Goal: Communication & Community: Ask a question

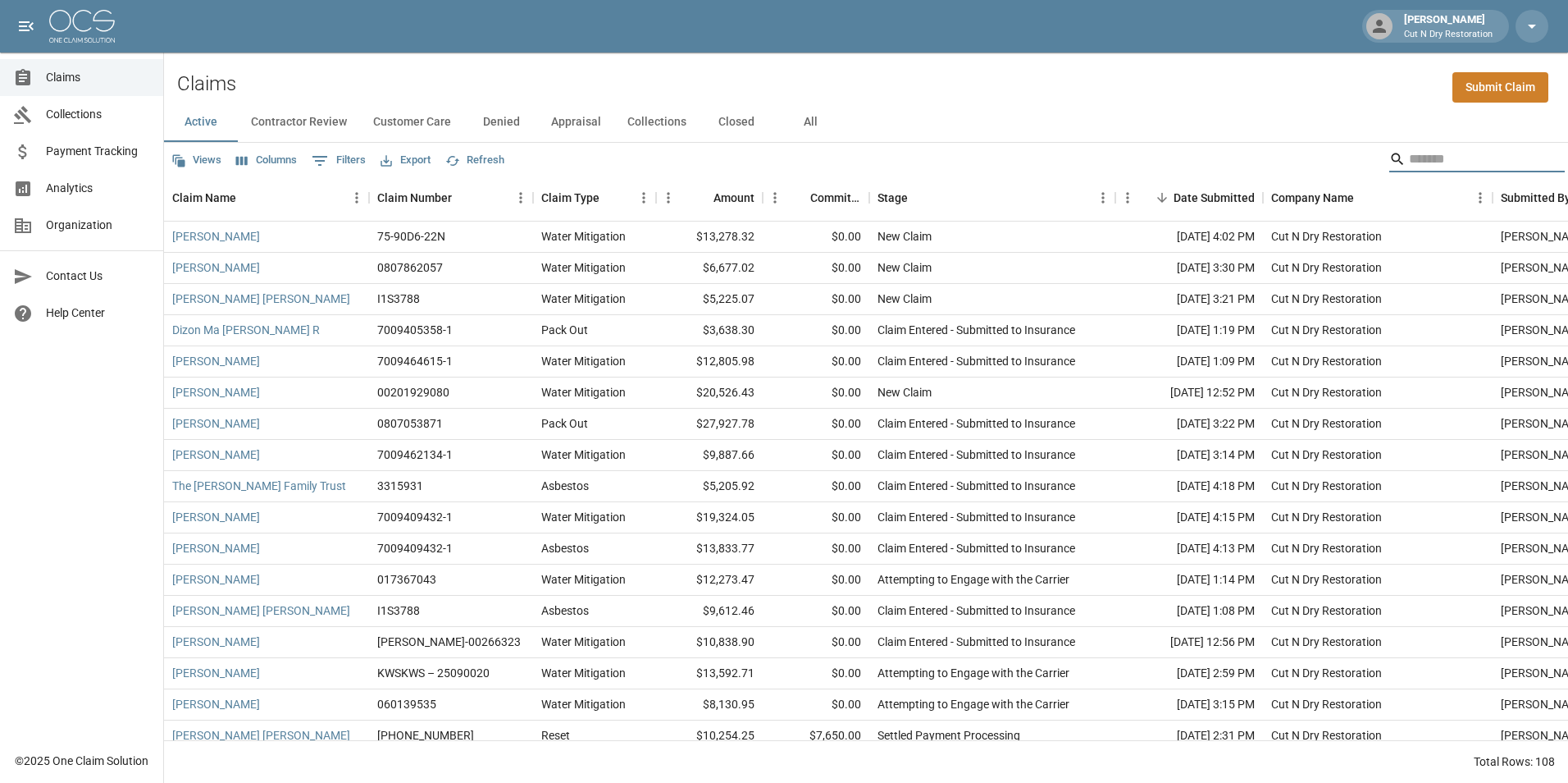
click at [1425, 149] on input "Search" at bounding box center [1474, 158] width 131 height 26
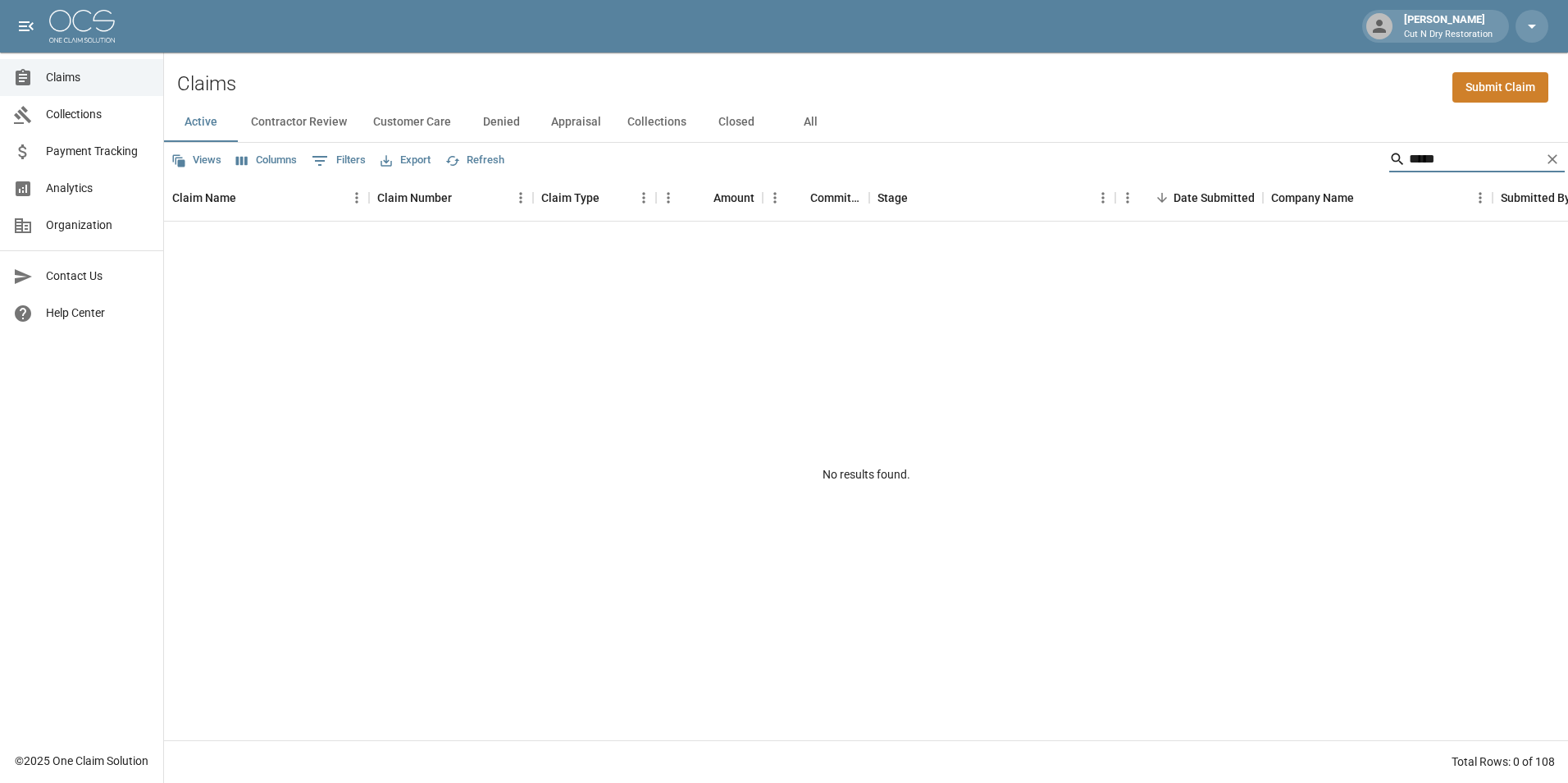
type input "*****"
click at [799, 126] on button "All" at bounding box center [810, 122] width 74 height 39
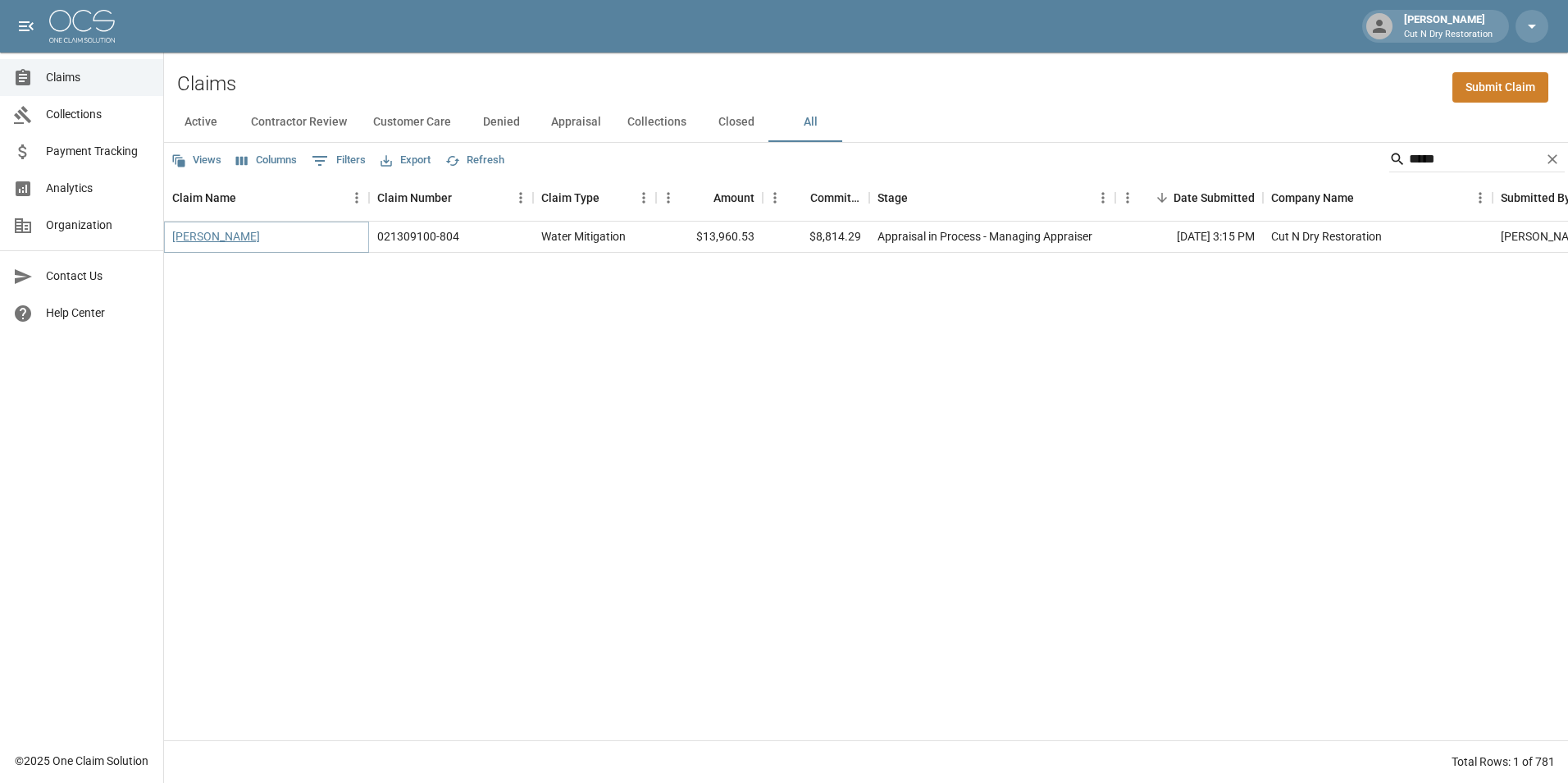
click at [235, 240] on link "[PERSON_NAME]" at bounding box center [216, 236] width 88 height 16
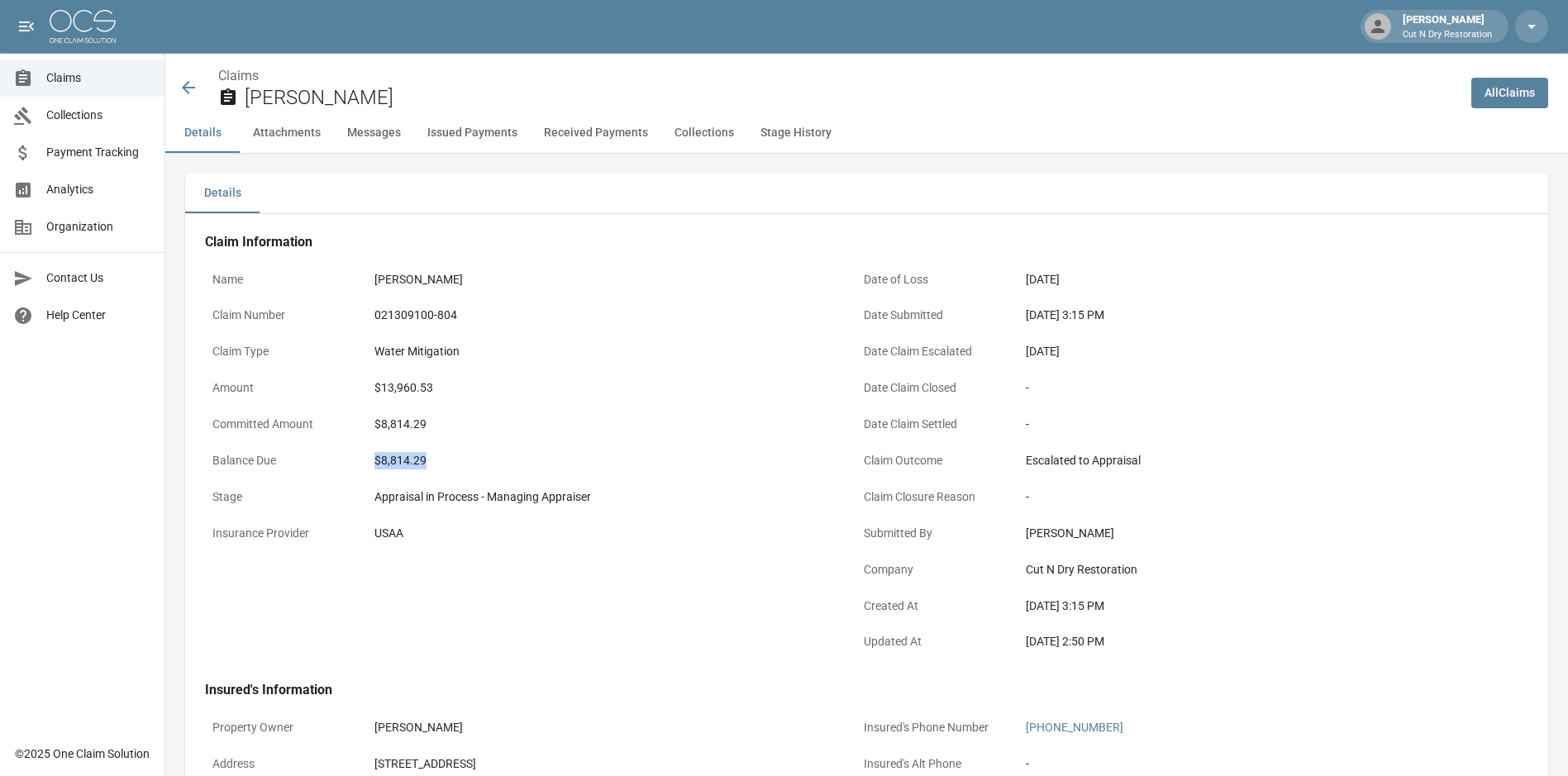
drag, startPoint x: 464, startPoint y: 460, endPoint x: 354, endPoint y: 458, distance: 110.0
click at [354, 458] on div "Balance Due $8,814.29" at bounding box center [521, 463] width 632 height 37
click at [388, 133] on button "Messages" at bounding box center [374, 133] width 80 height 39
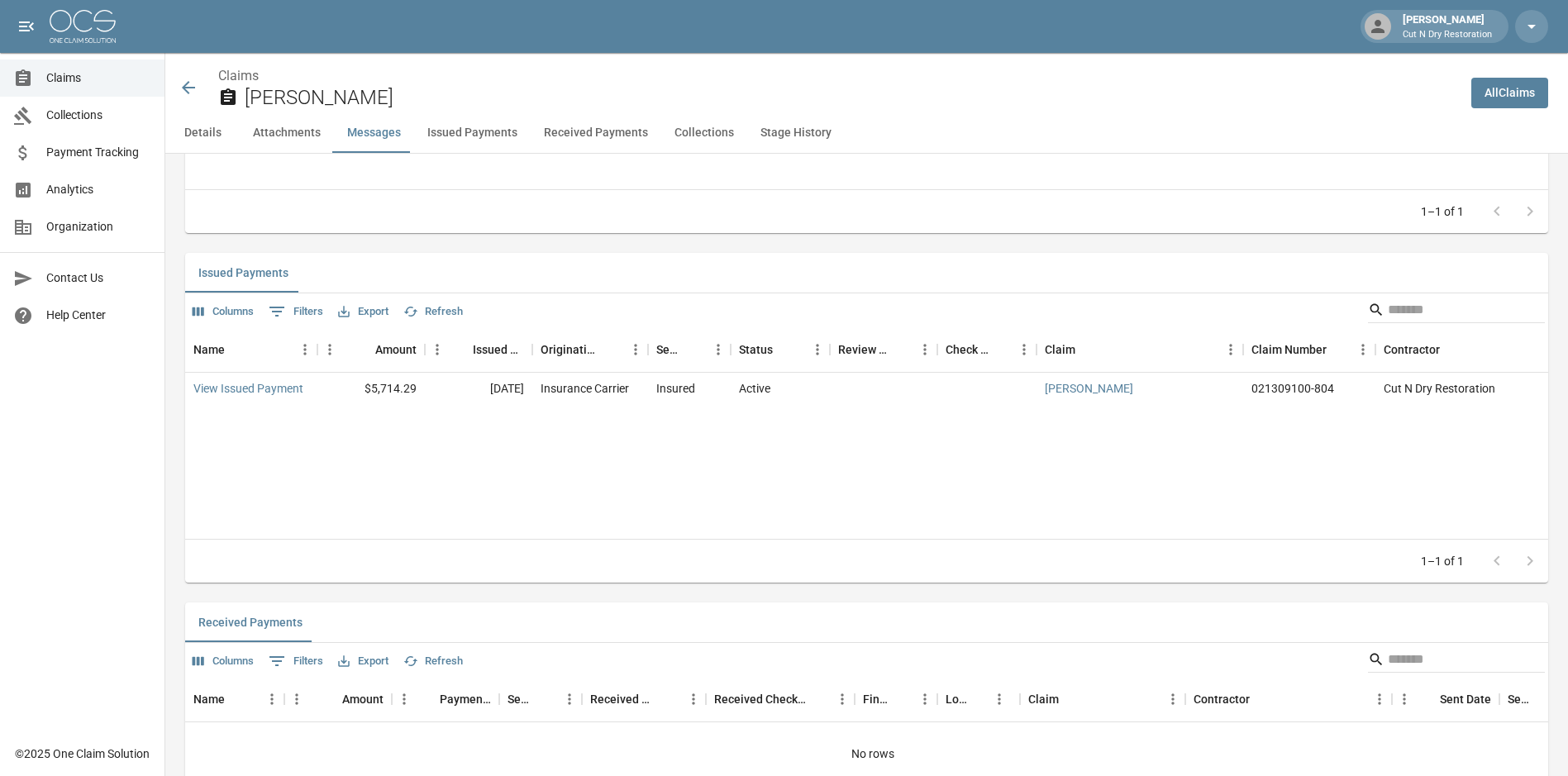
scroll to position [1903, 0]
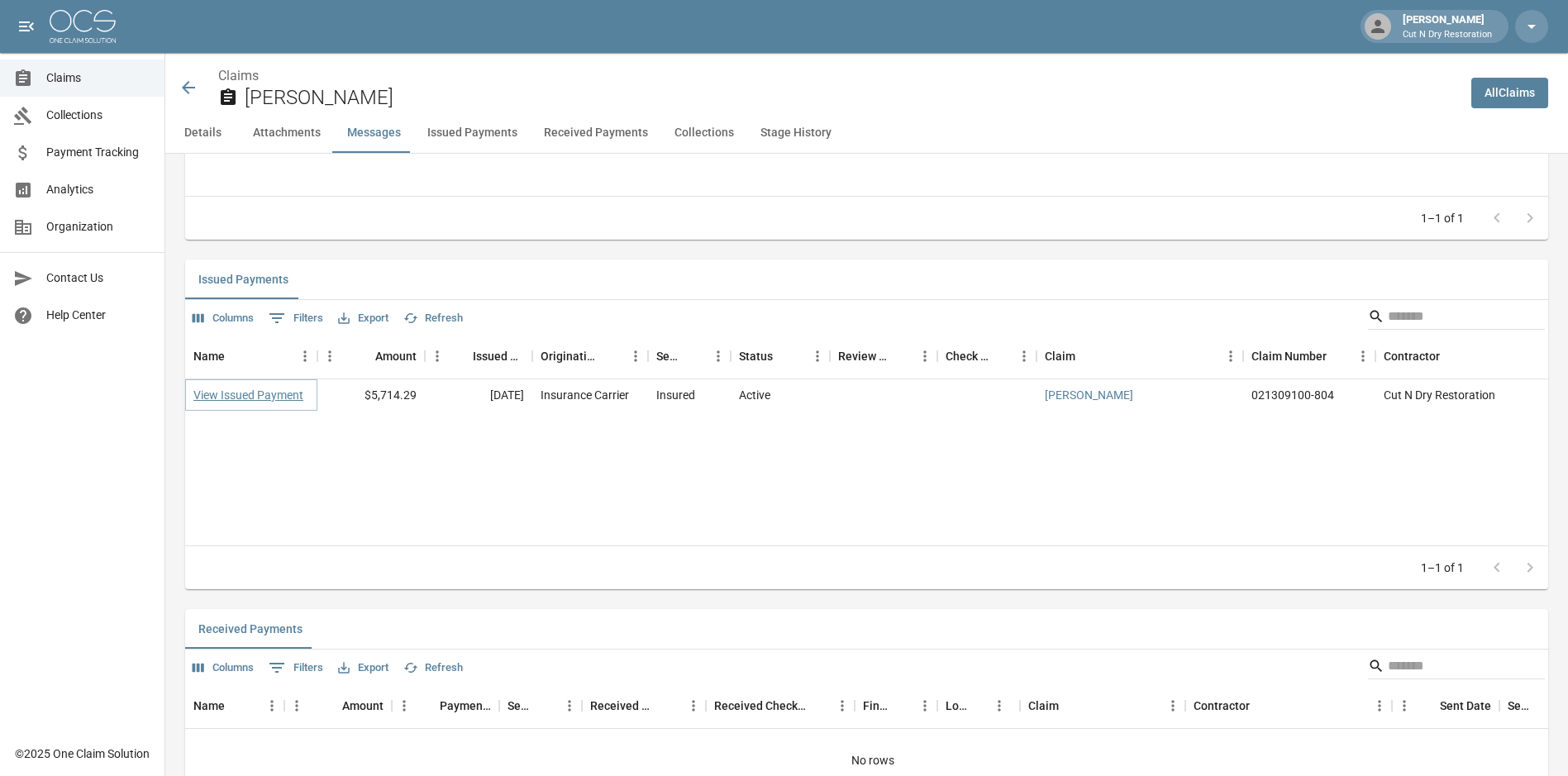
click at [244, 398] on link "View Issued Payment" at bounding box center [248, 394] width 110 height 16
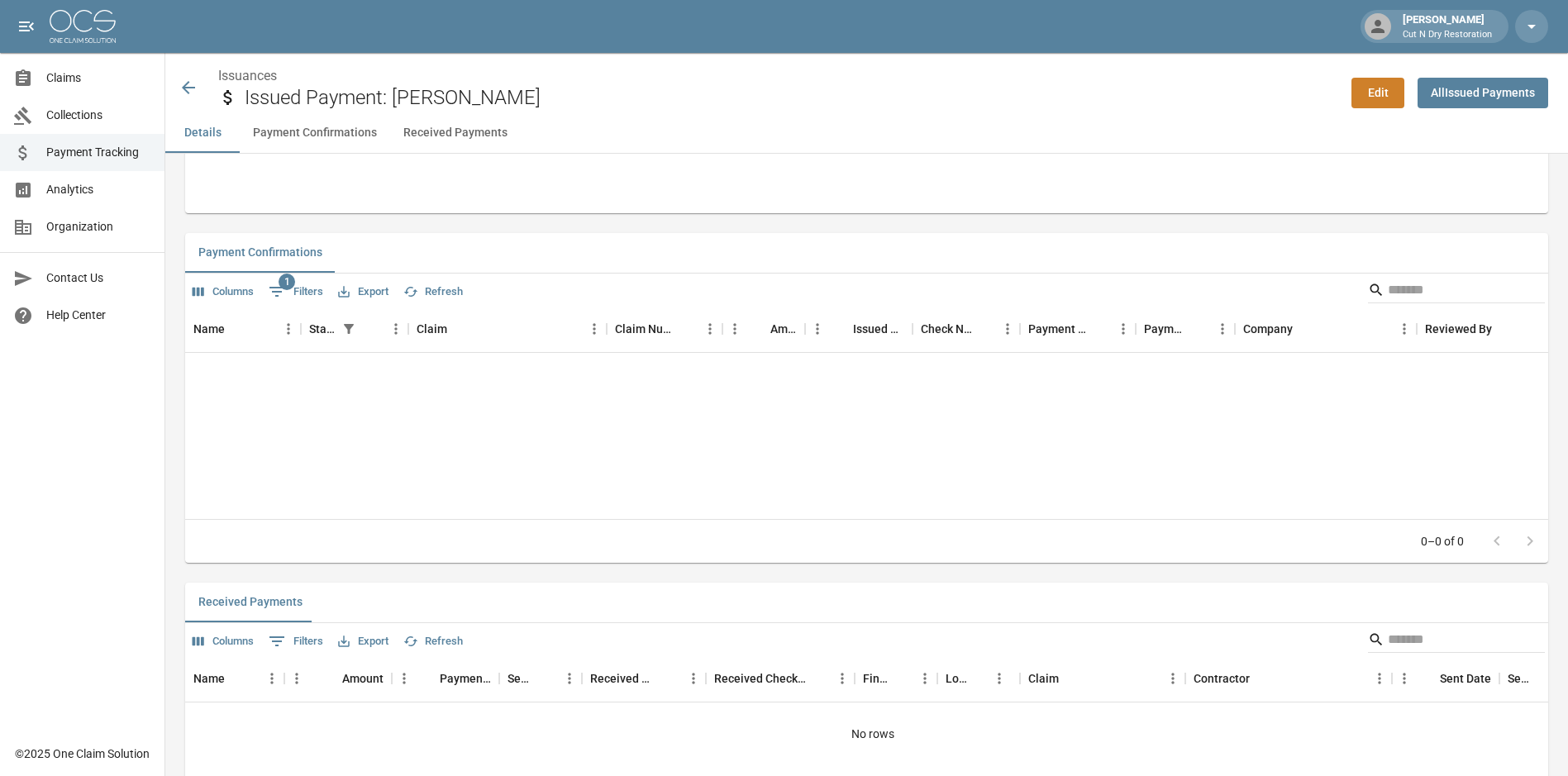
scroll to position [330, 0]
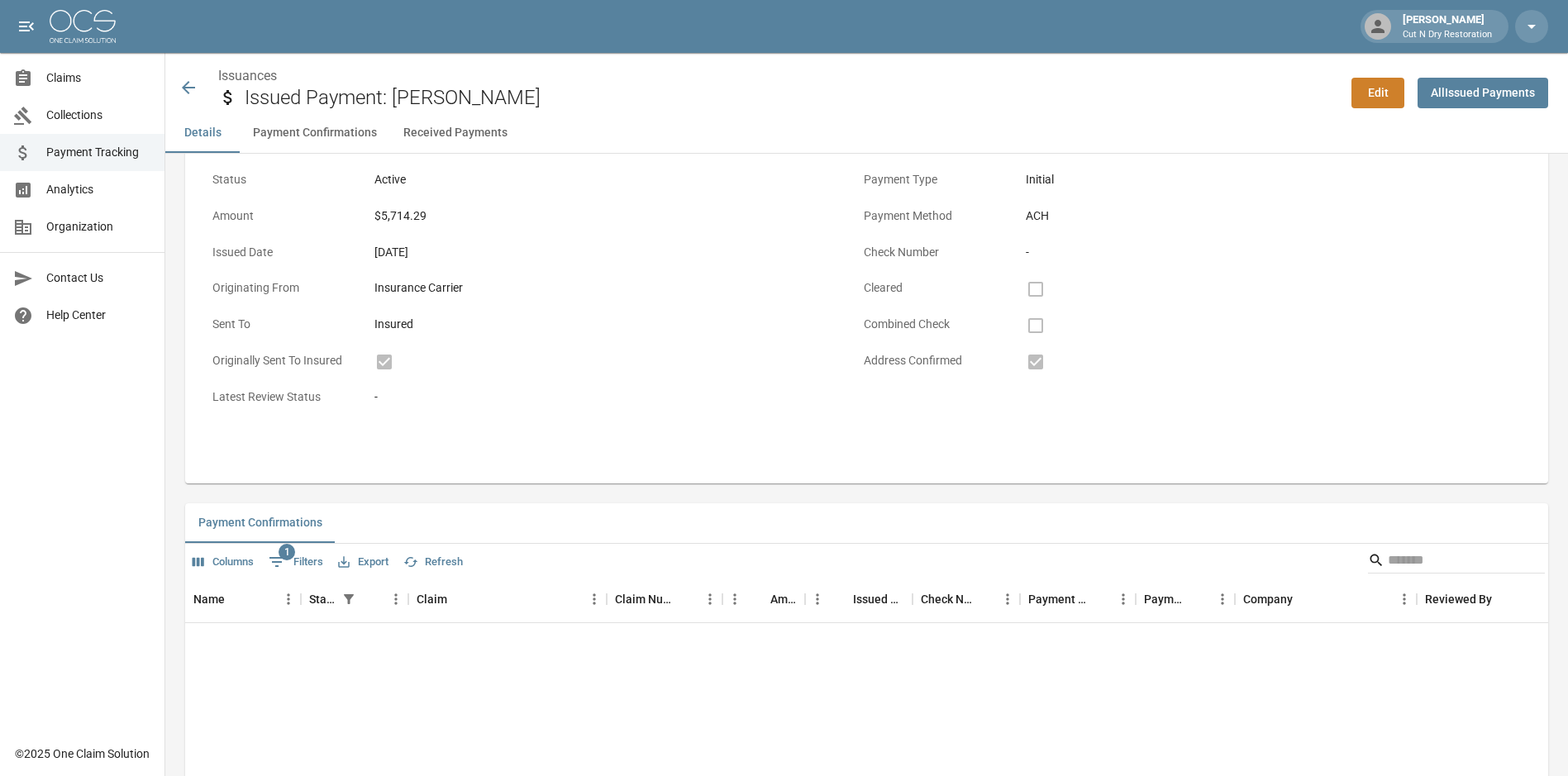
click at [476, 131] on button "Received Payments" at bounding box center [455, 133] width 131 height 39
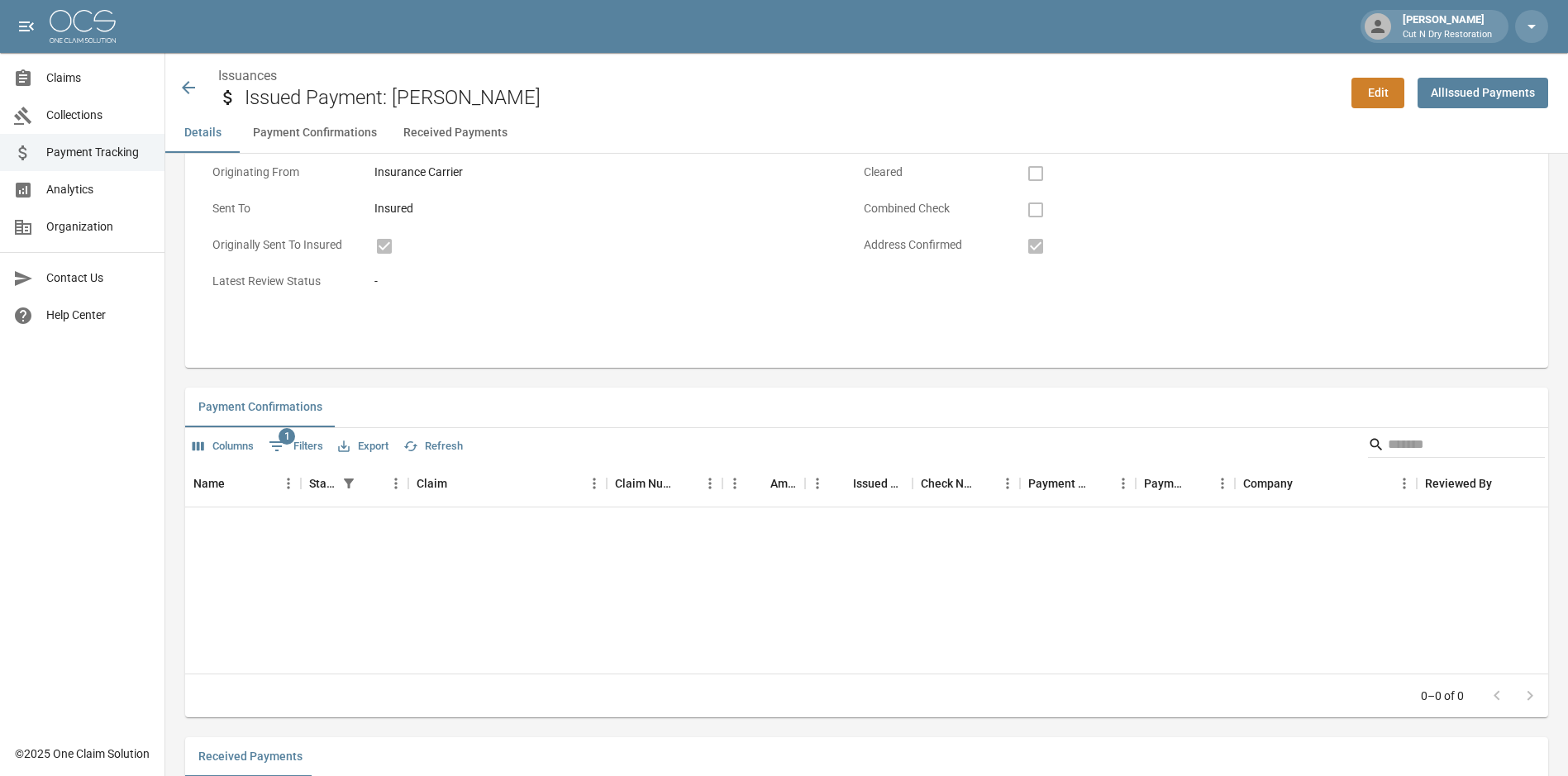
click at [341, 129] on button "Payment Confirmations" at bounding box center [315, 133] width 150 height 39
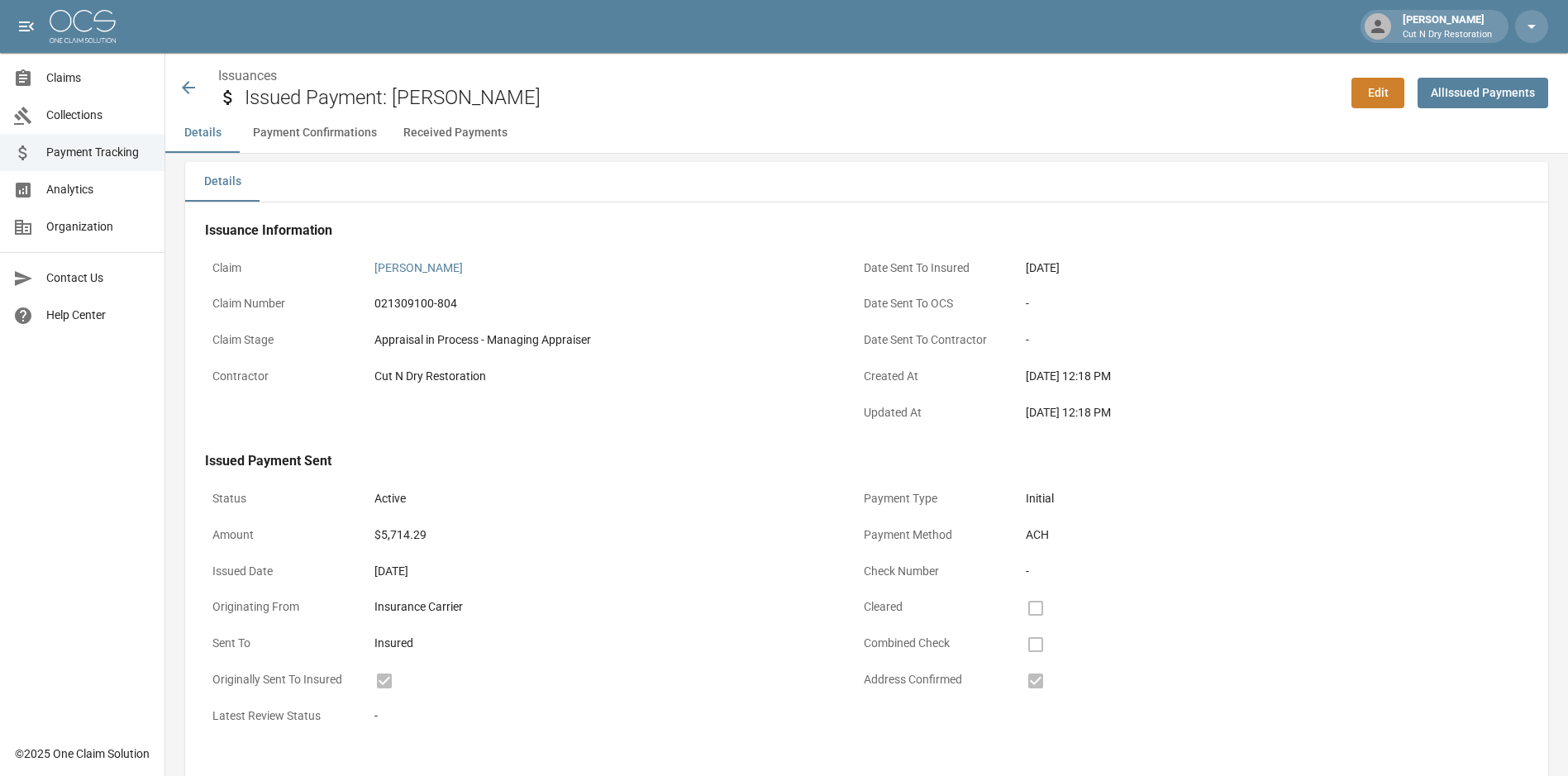
scroll to position [0, 0]
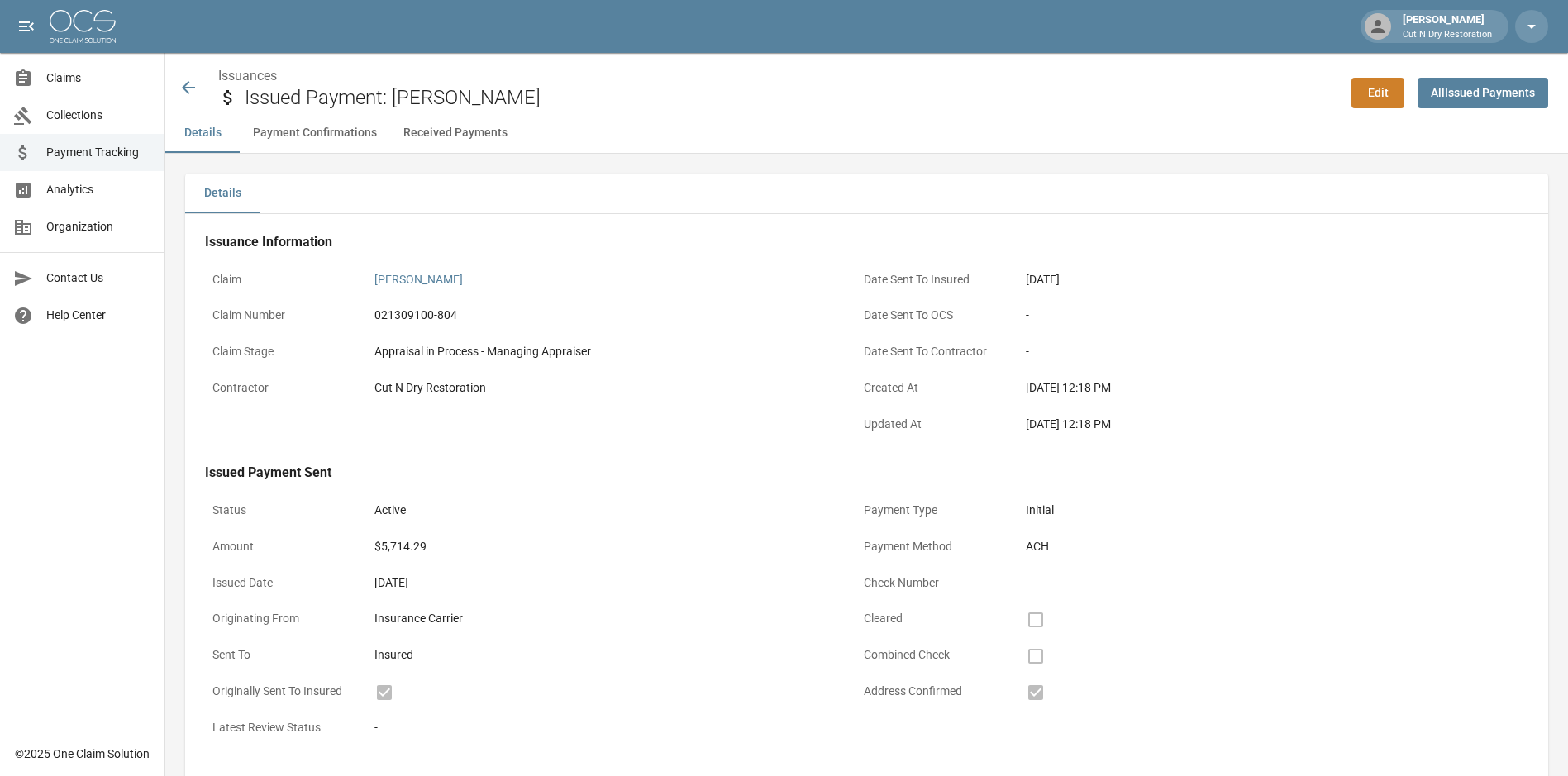
click at [197, 95] on icon at bounding box center [188, 87] width 20 height 20
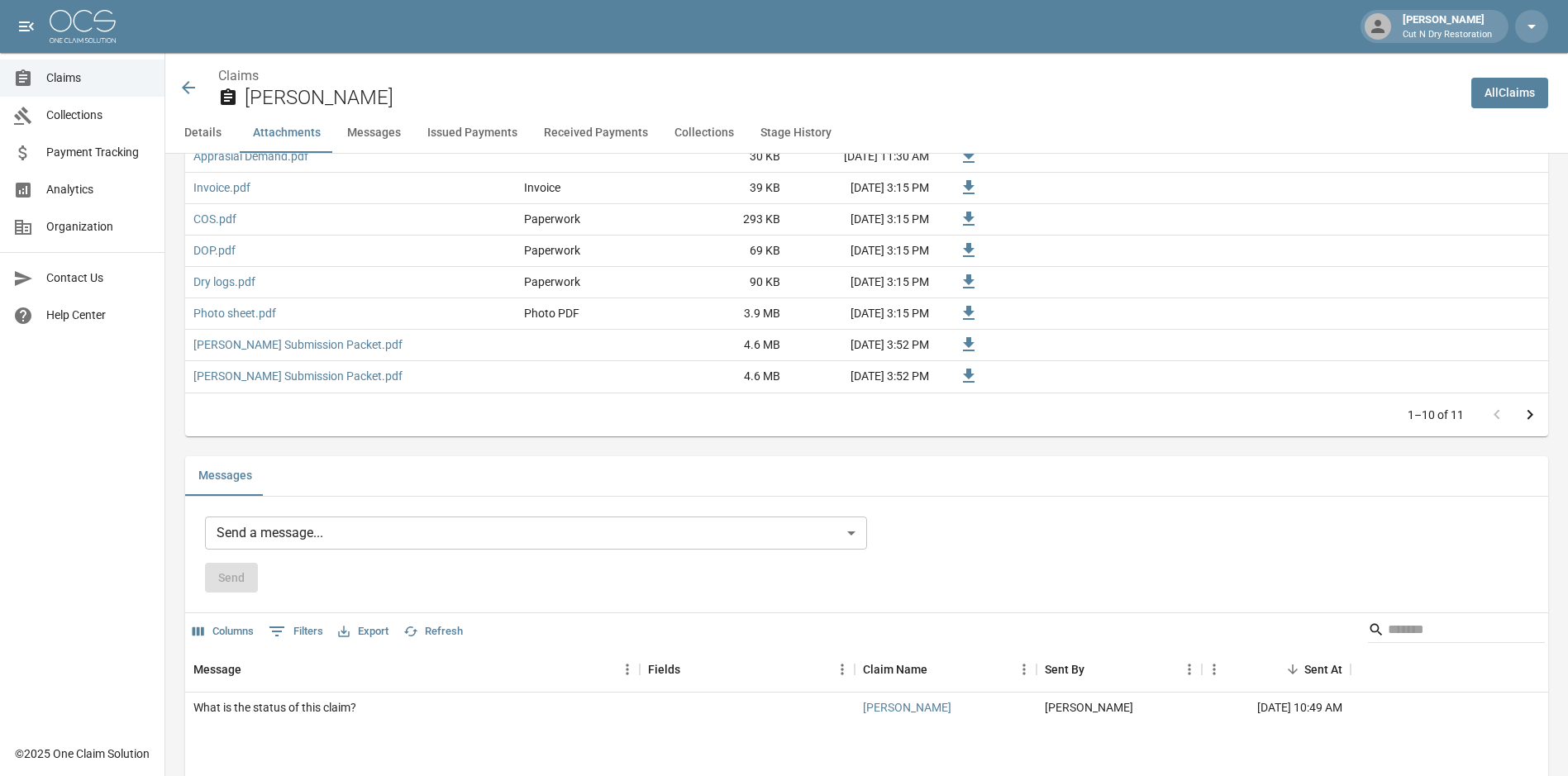
scroll to position [1238, 0]
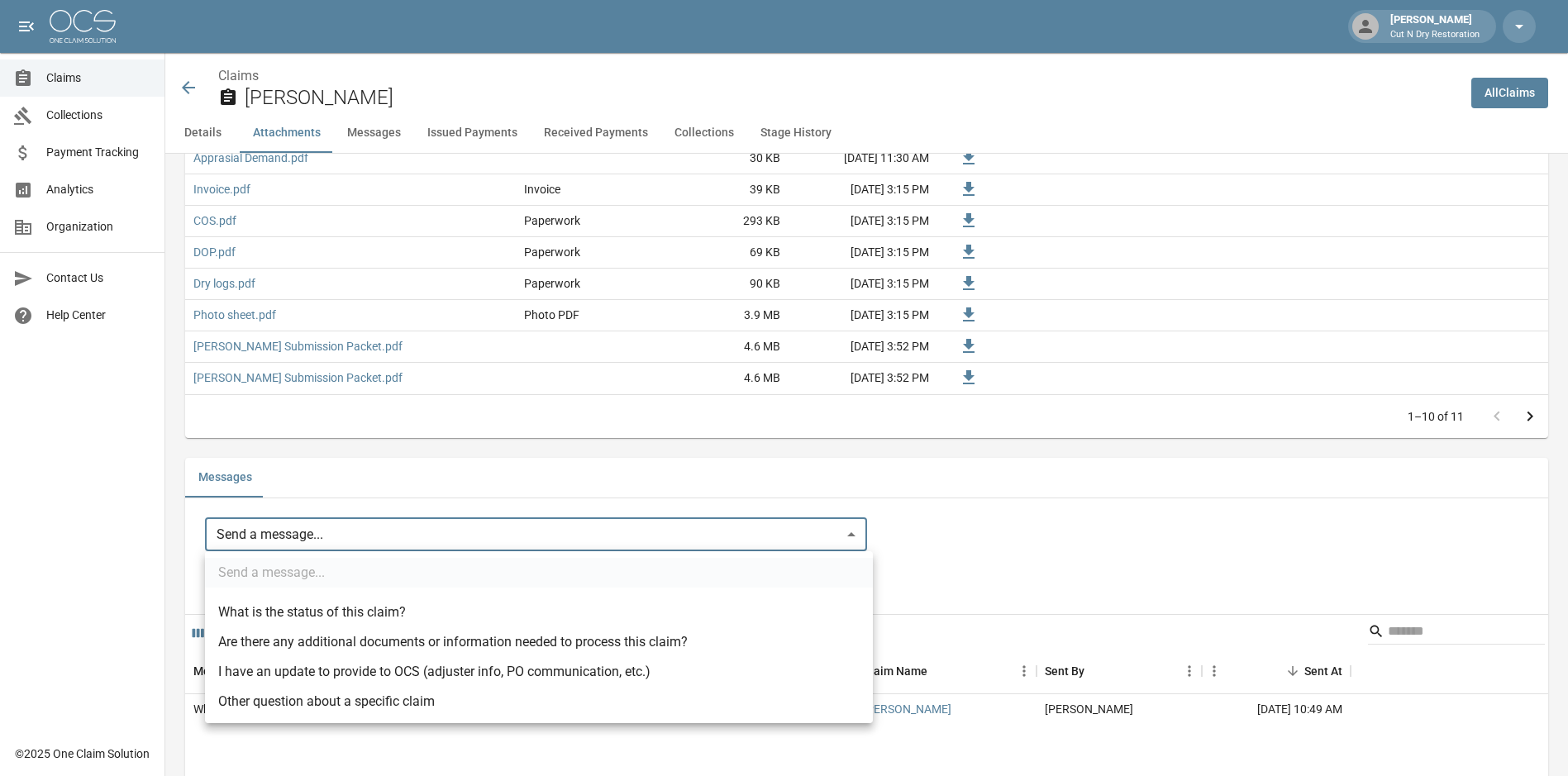
click at [247, 543] on body "[PERSON_NAME] Cut N Dry Restoration Claims Collections Payment Tracking Analyti…" at bounding box center [784, 744] width 1568 height 3964
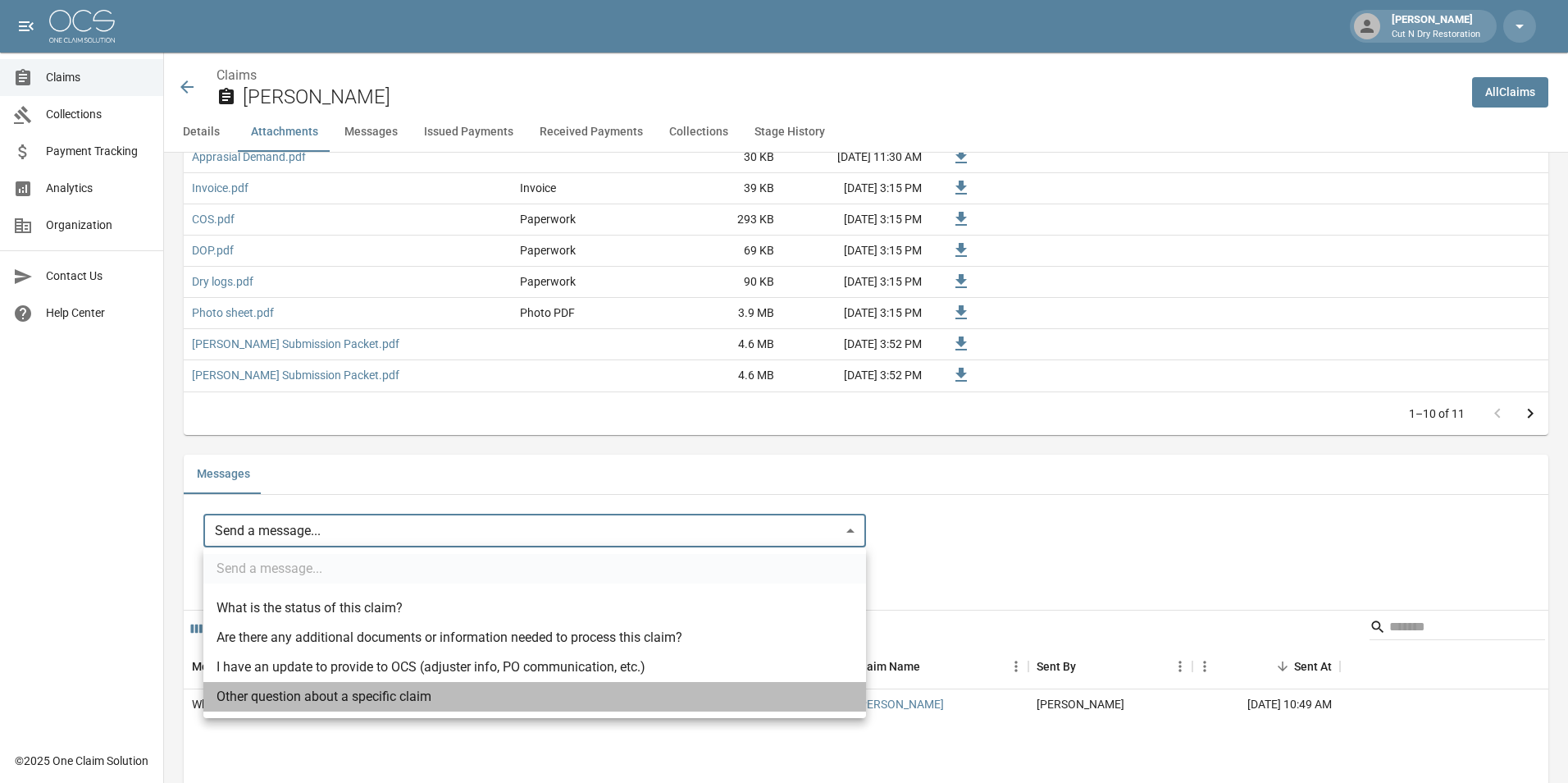
click at [303, 710] on li "Other question about a specific claim" at bounding box center [535, 697] width 662 height 30
type input "**********"
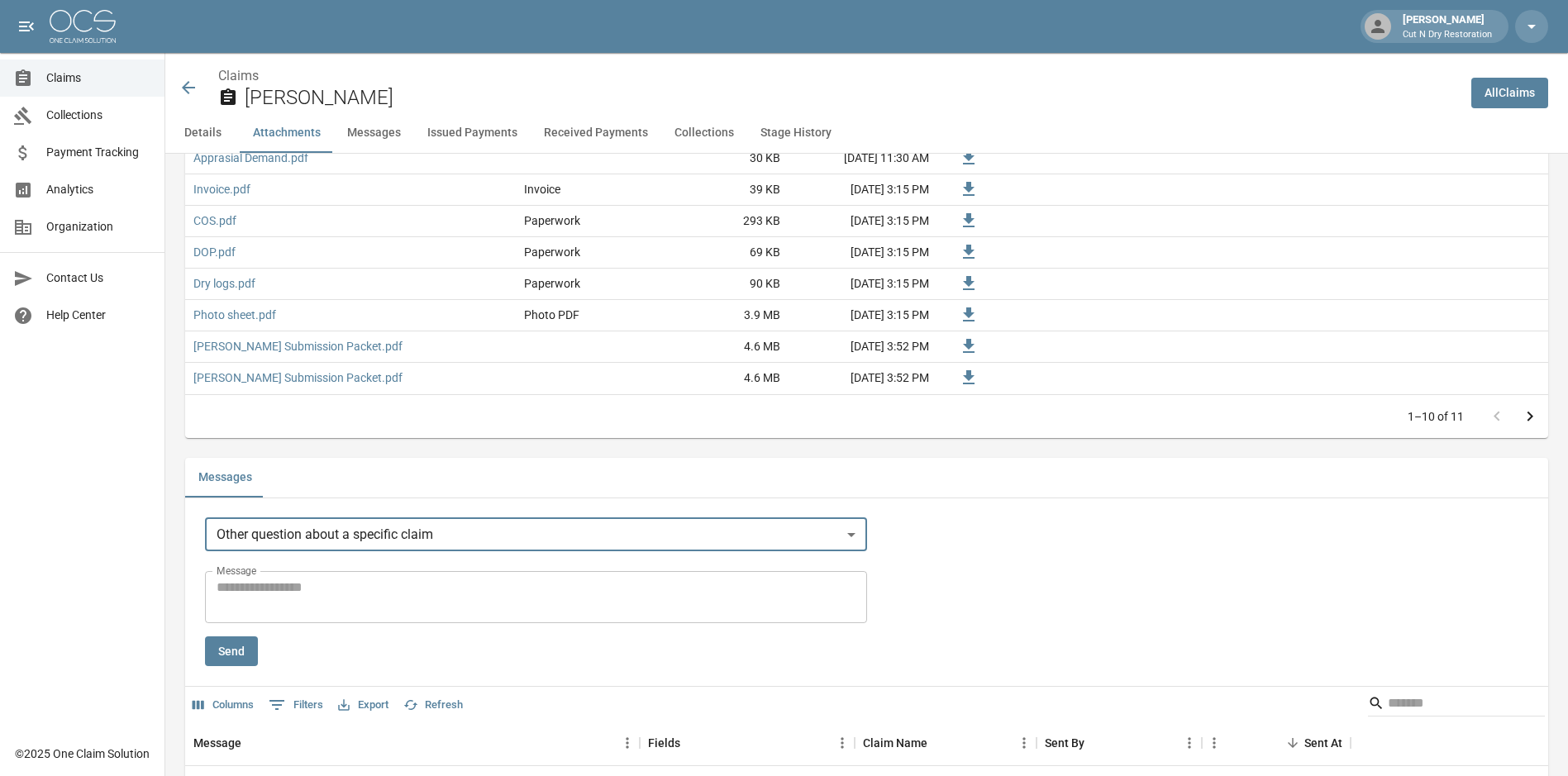
click at [273, 593] on textarea "Message" at bounding box center [536, 597] width 638 height 38
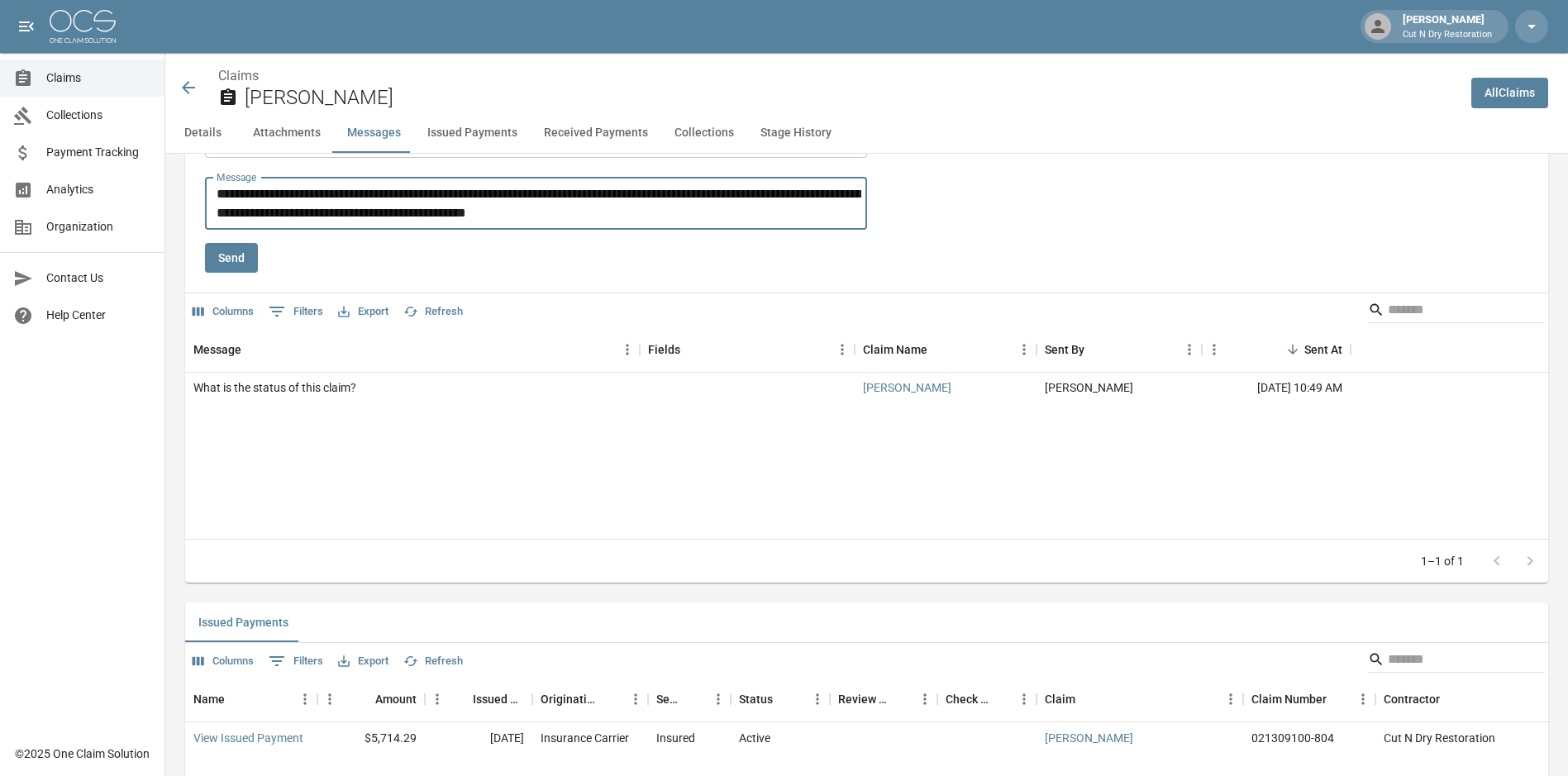
scroll to position [1982, 0]
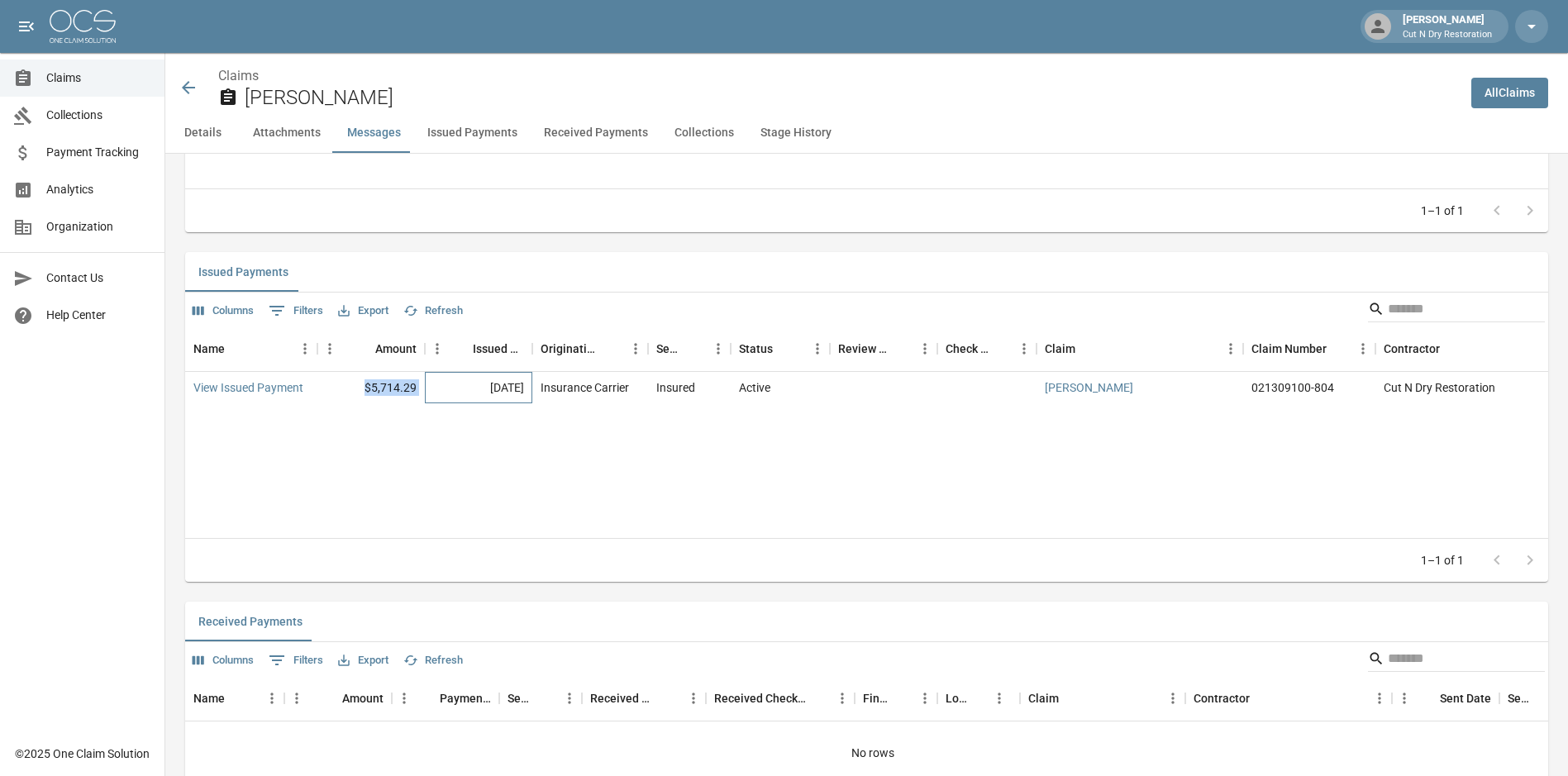
drag, startPoint x: 426, startPoint y: 394, endPoint x: 364, endPoint y: 392, distance: 62.0
click at [364, 392] on div "View Issued Payment $5,714.29 [DATE] Insurance Carrier Insured Active [PERSON_N…" at bounding box center [958, 388] width 1546 height 32
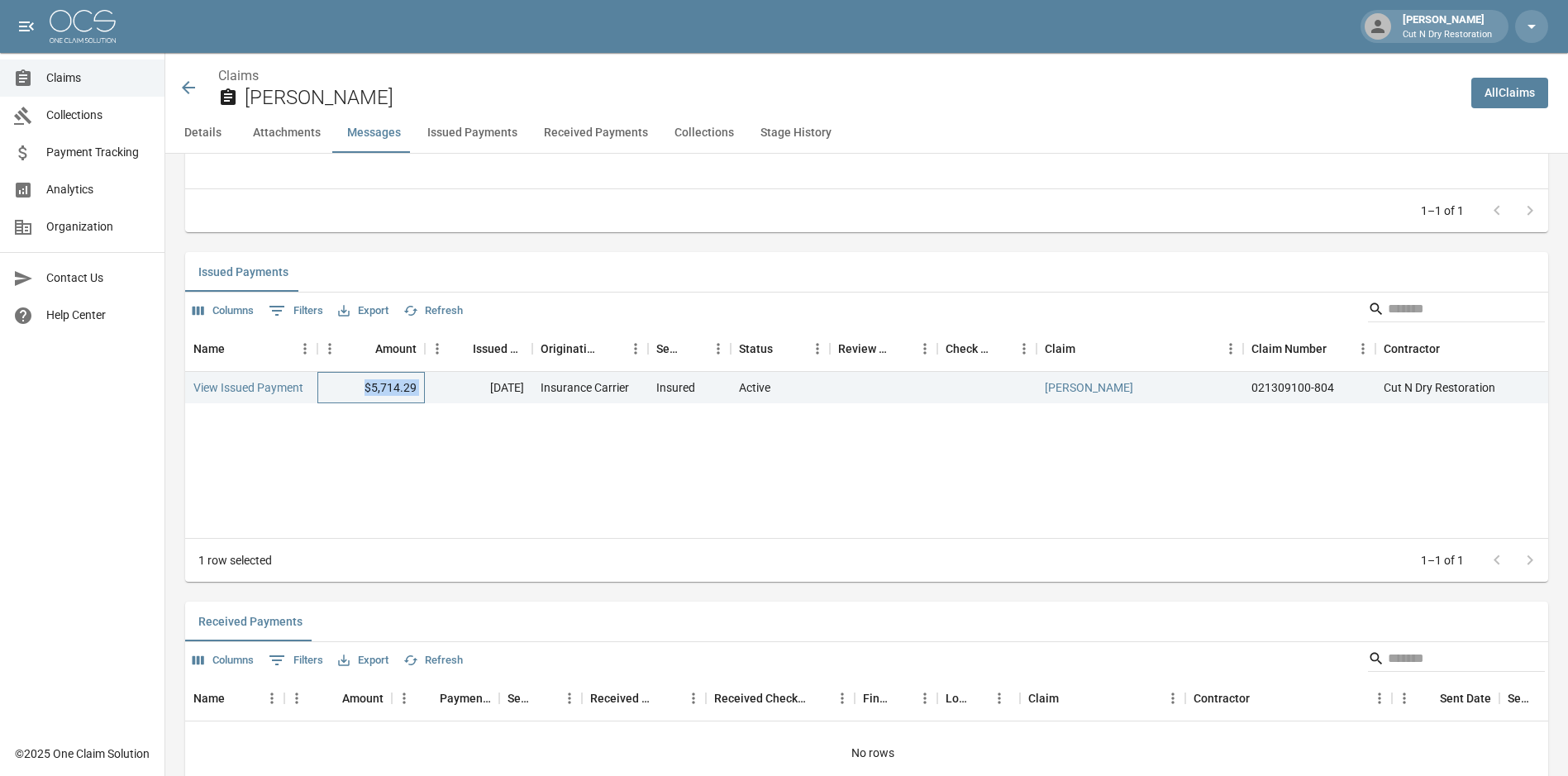
copy div "$5,714.29"
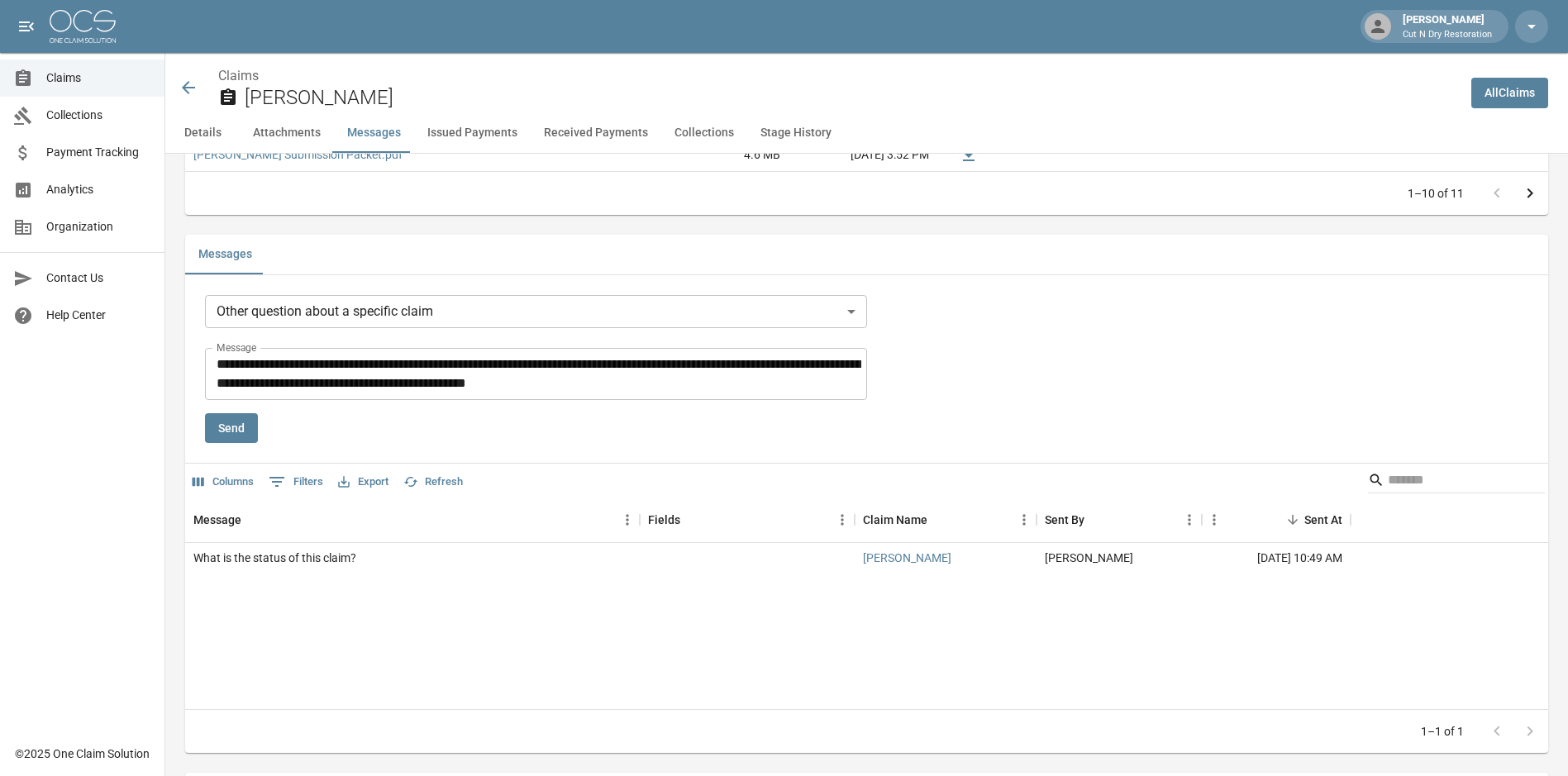
scroll to position [1486, 0]
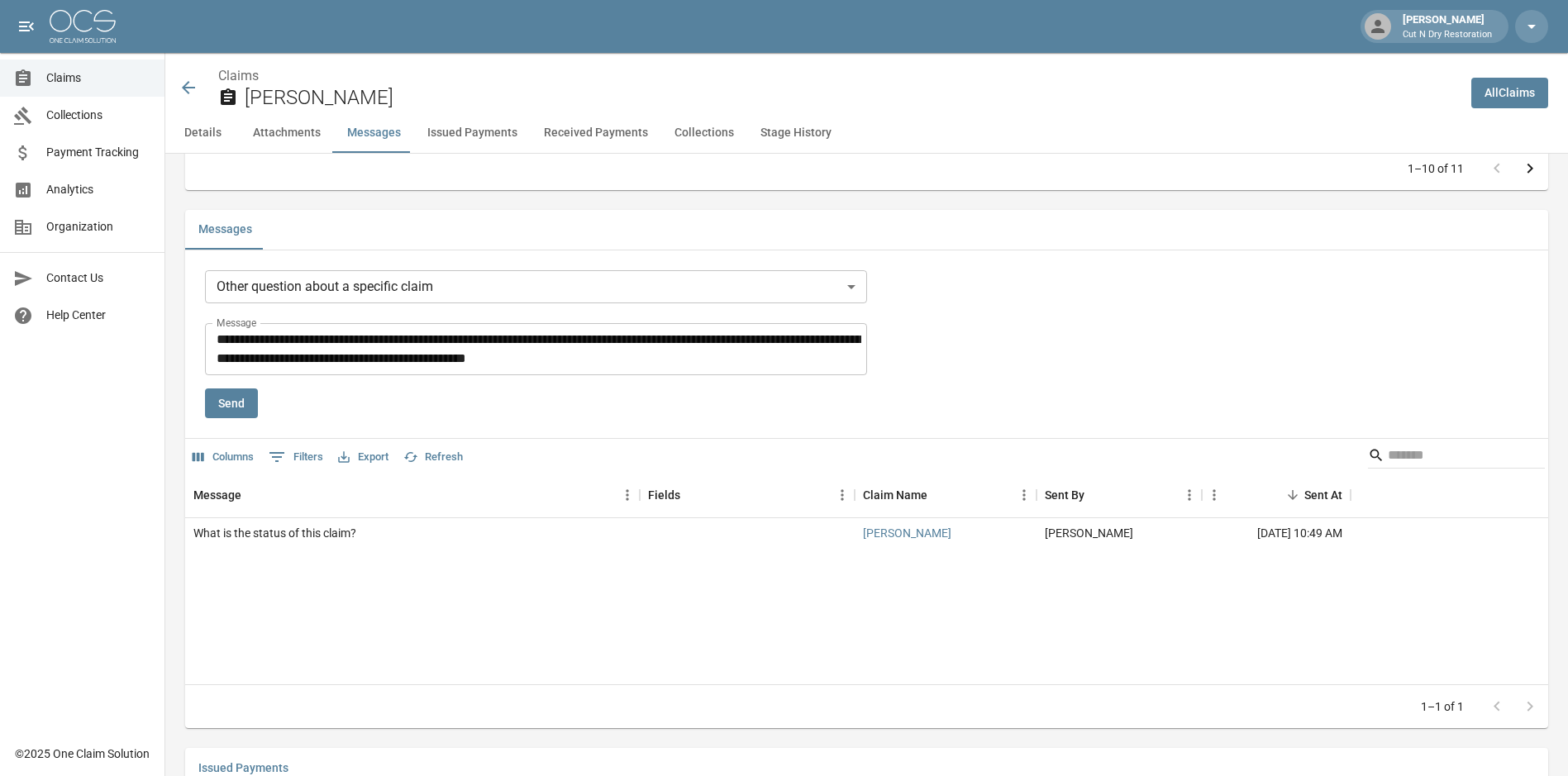
click at [679, 369] on div "**********" at bounding box center [536, 349] width 662 height 52
paste textarea "**********"
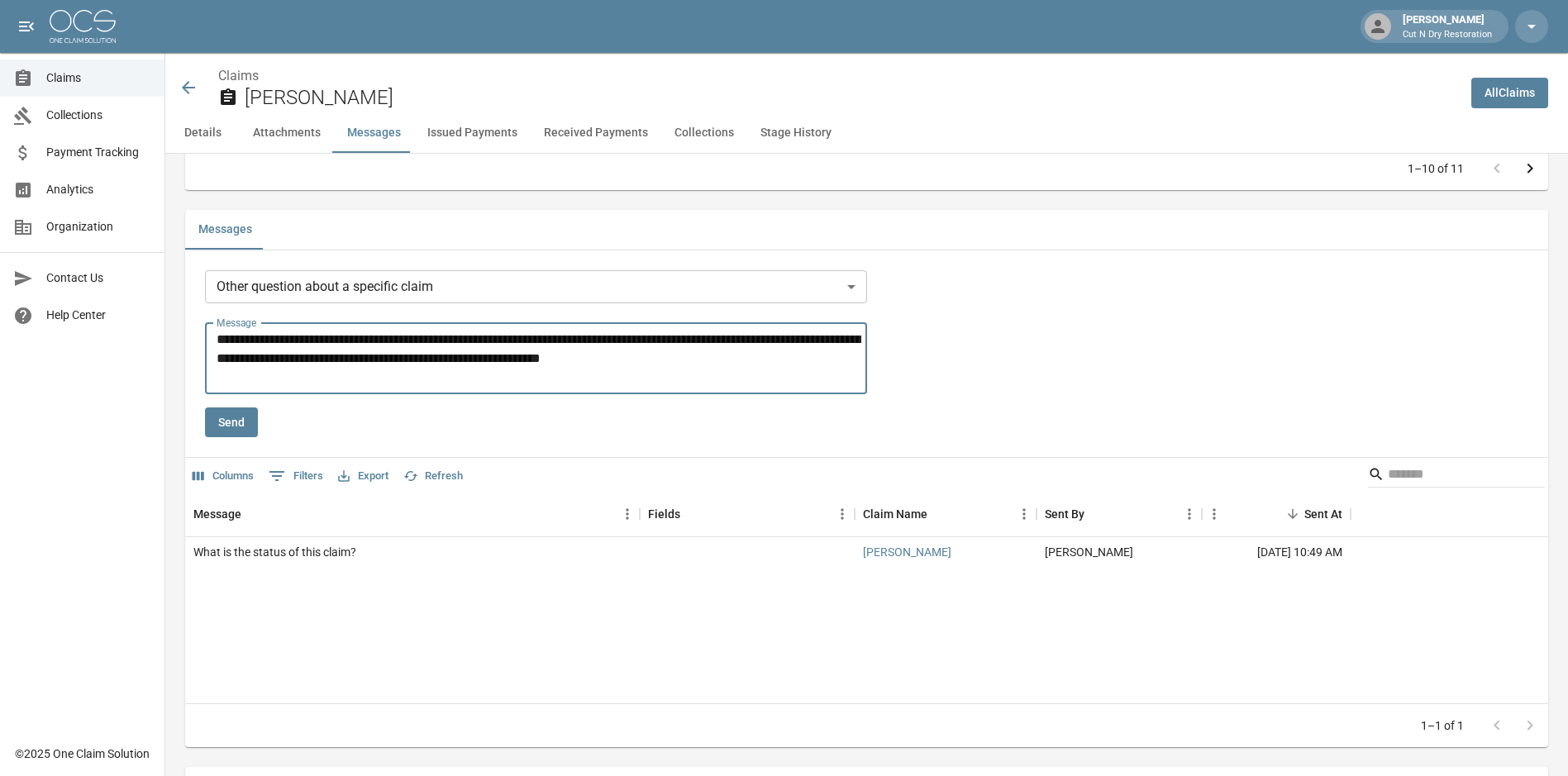
click at [755, 370] on textarea "**********" at bounding box center [539, 358] width 644 height 57
click at [755, 354] on textarea "**********" at bounding box center [539, 358] width 644 height 57
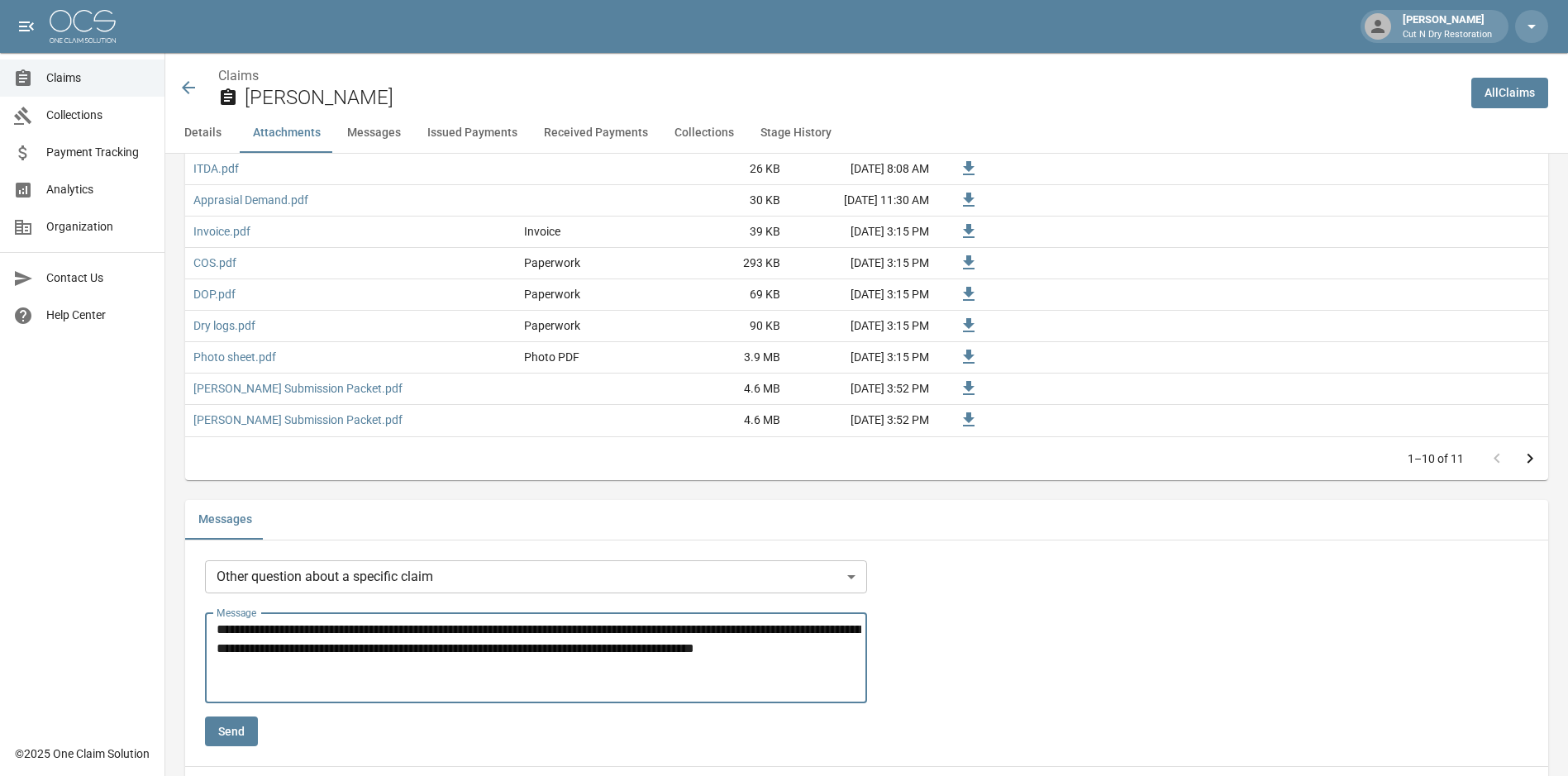
scroll to position [1405, 0]
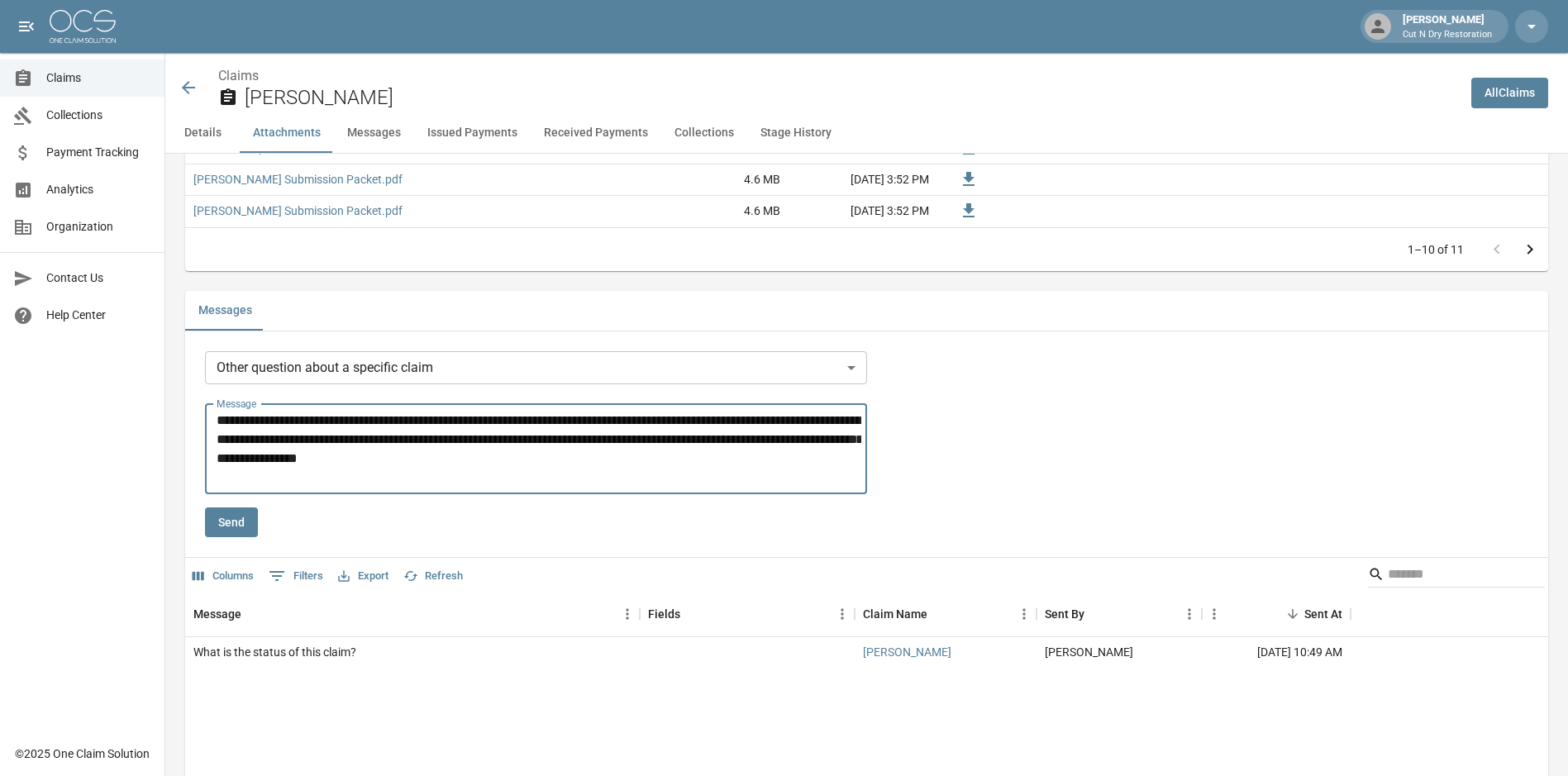
drag, startPoint x: 568, startPoint y: 442, endPoint x: 239, endPoint y: 432, distance: 329.2
click at [175, 403] on div "Details Claim Information Name [PERSON_NAME] Claim Number 021309100-804 Claim T…" at bounding box center [857, 699] width 1383 height 3901
type textarea "**********"
click at [237, 523] on button "Send" at bounding box center [231, 522] width 53 height 31
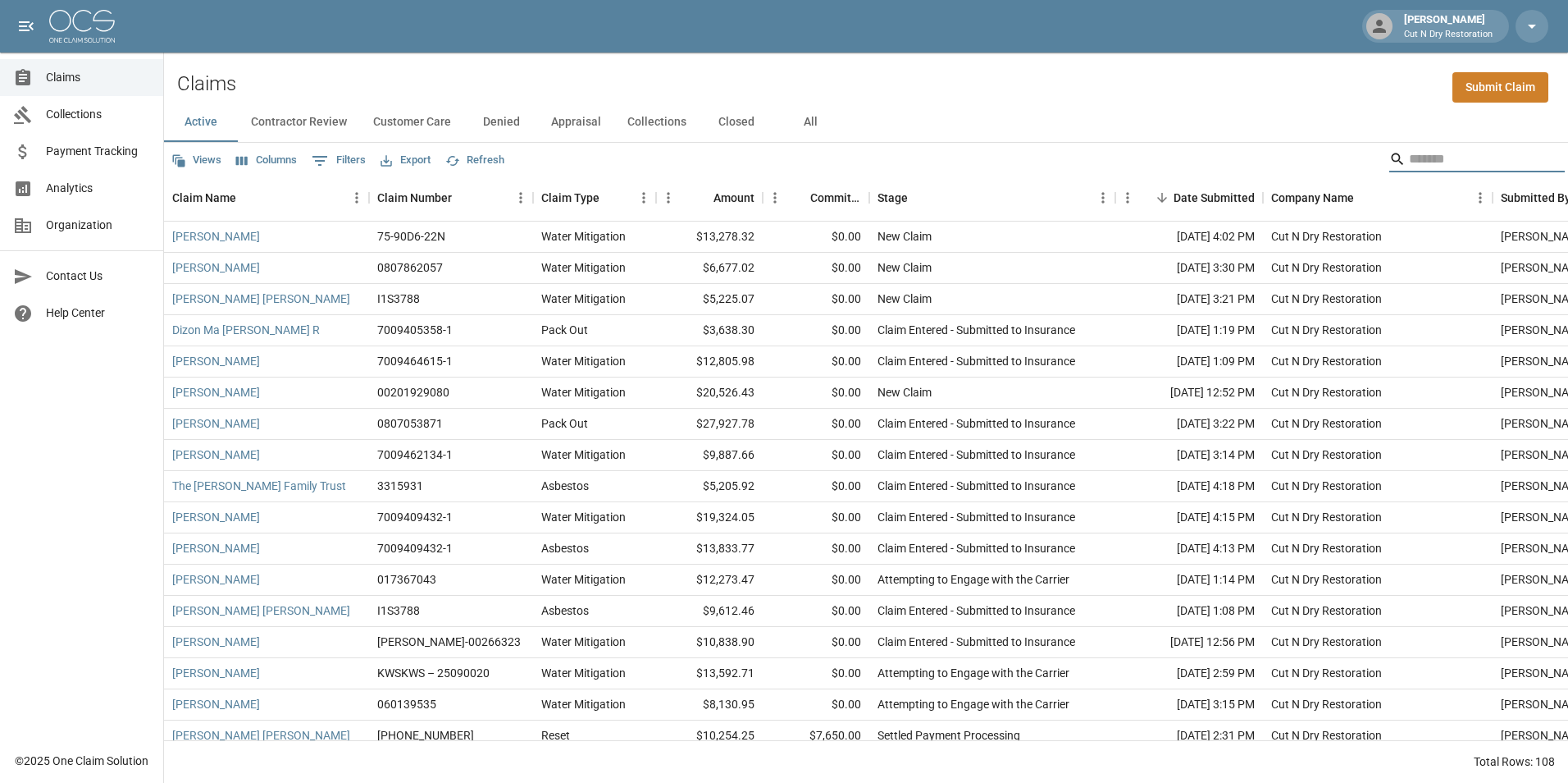
paste input "******"
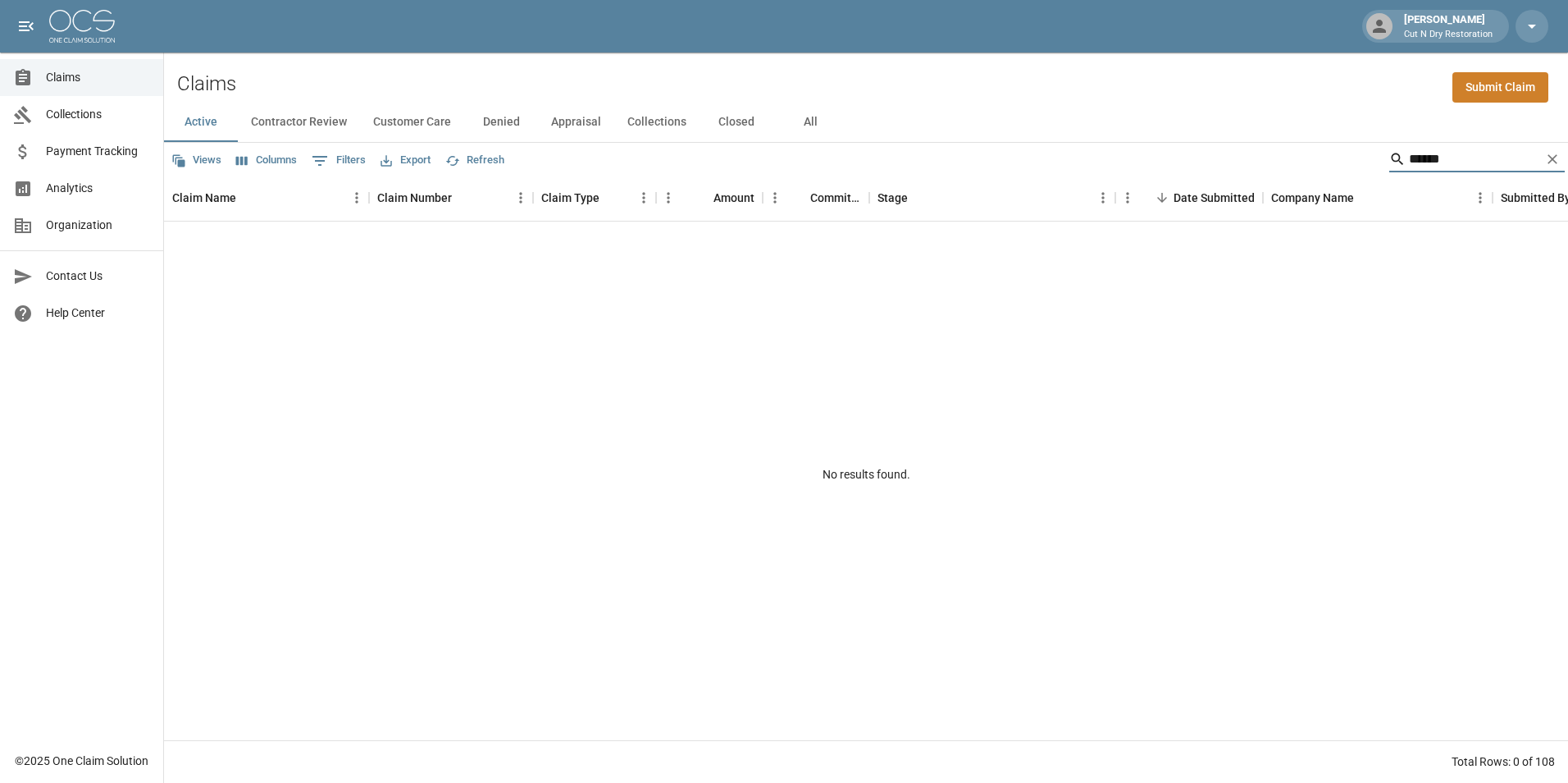
type input "******"
click at [812, 133] on button "All" at bounding box center [810, 122] width 74 height 39
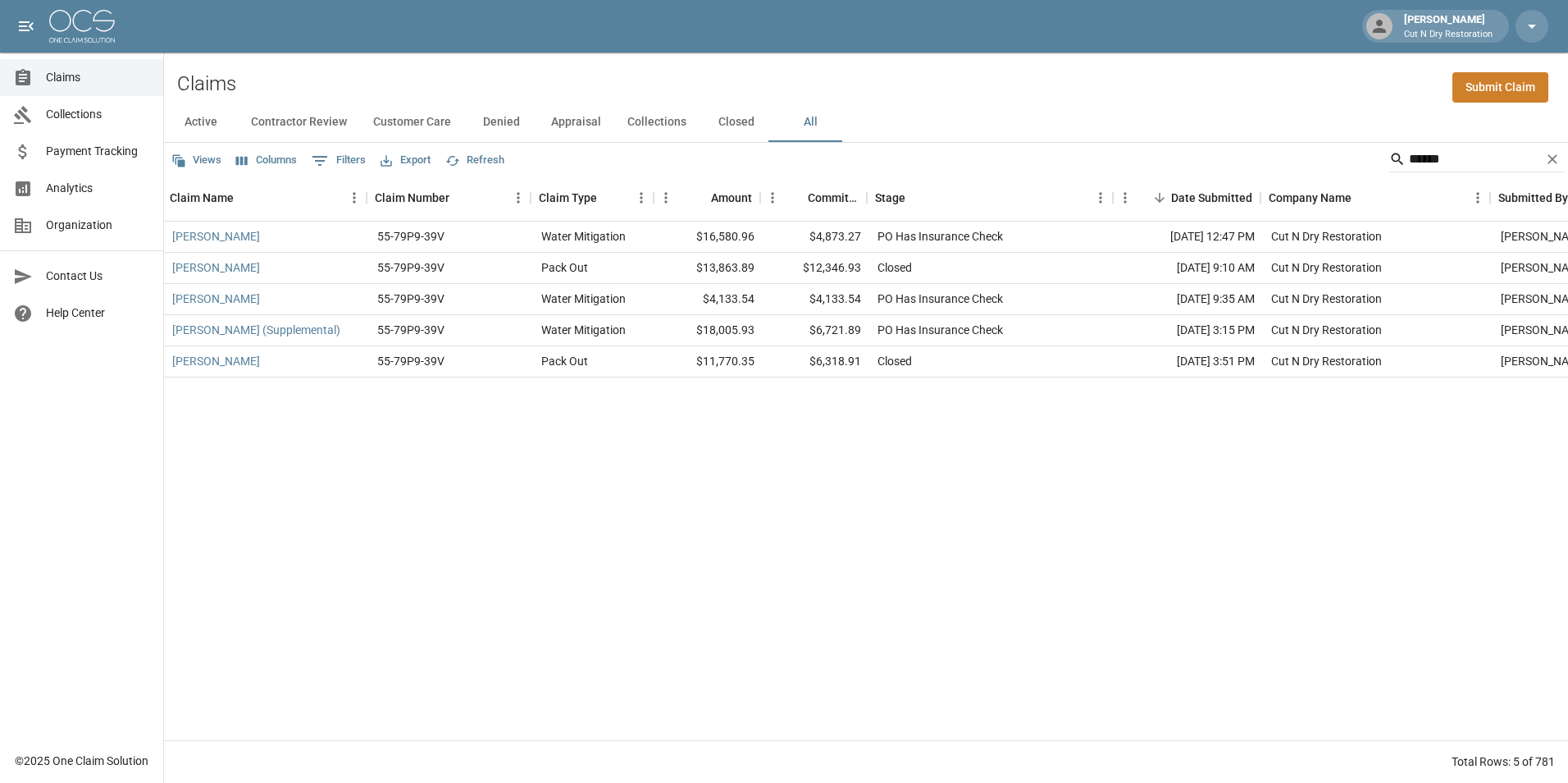
scroll to position [0, 3]
drag, startPoint x: 784, startPoint y: 232, endPoint x: 1048, endPoint y: 243, distance: 264.2
click at [1048, 243] on div "Robert Pulido 55-79P9-39V Water Mitigation $16,580.96 $4,873.27 PO Has Insuranc…" at bounding box center [928, 236] width 1534 height 31
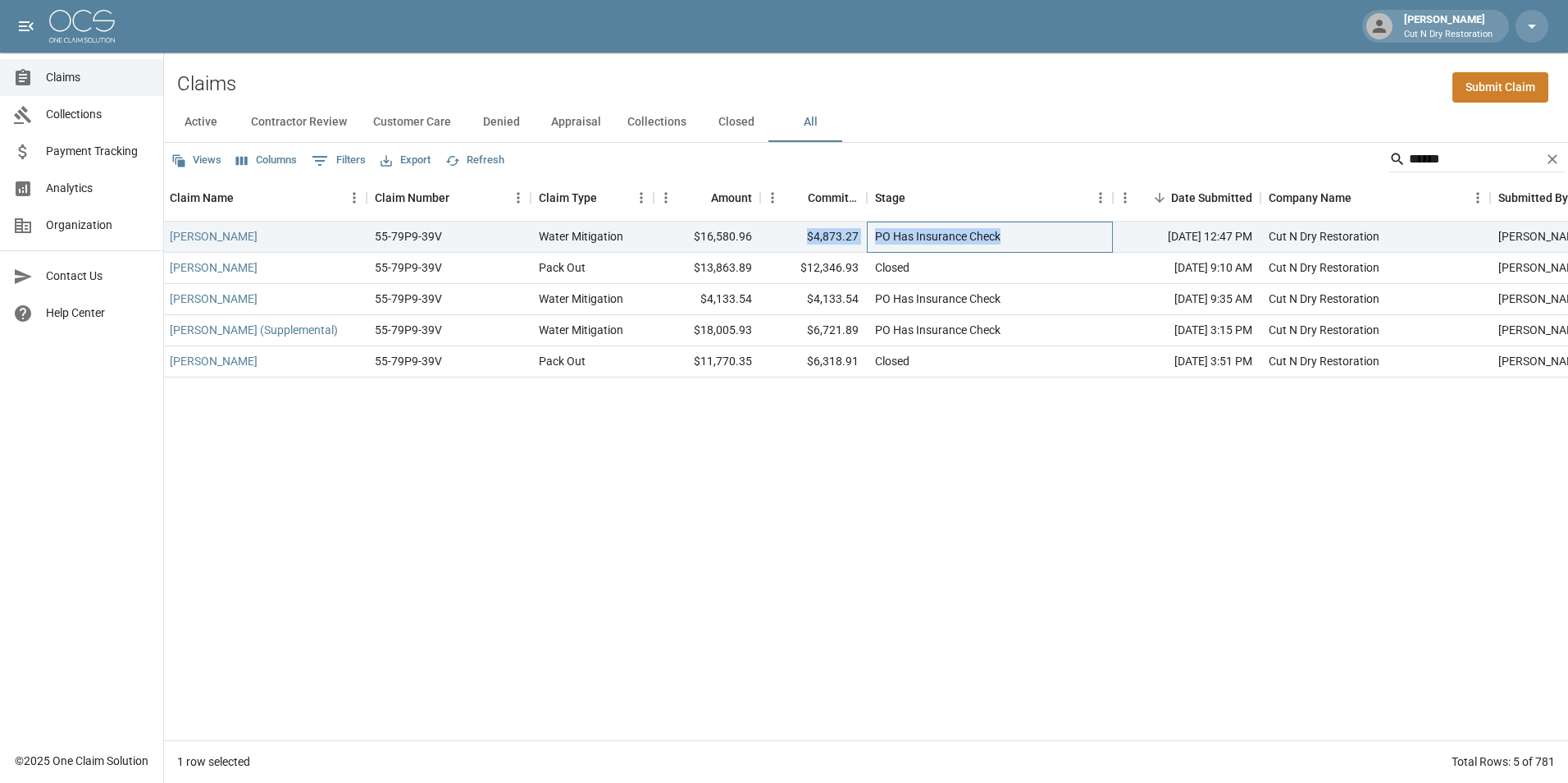
copy div "$4,873.27 PO Has Insurance Check"
drag, startPoint x: 698, startPoint y: 297, endPoint x: 1011, endPoint y: 308, distance: 313.2
click at [1011, 308] on div "Pulido, Robert 55-79P9-39V Water Mitigation $4,133.54 $4,133.54 PO Has Insuranc…" at bounding box center [928, 299] width 1534 height 31
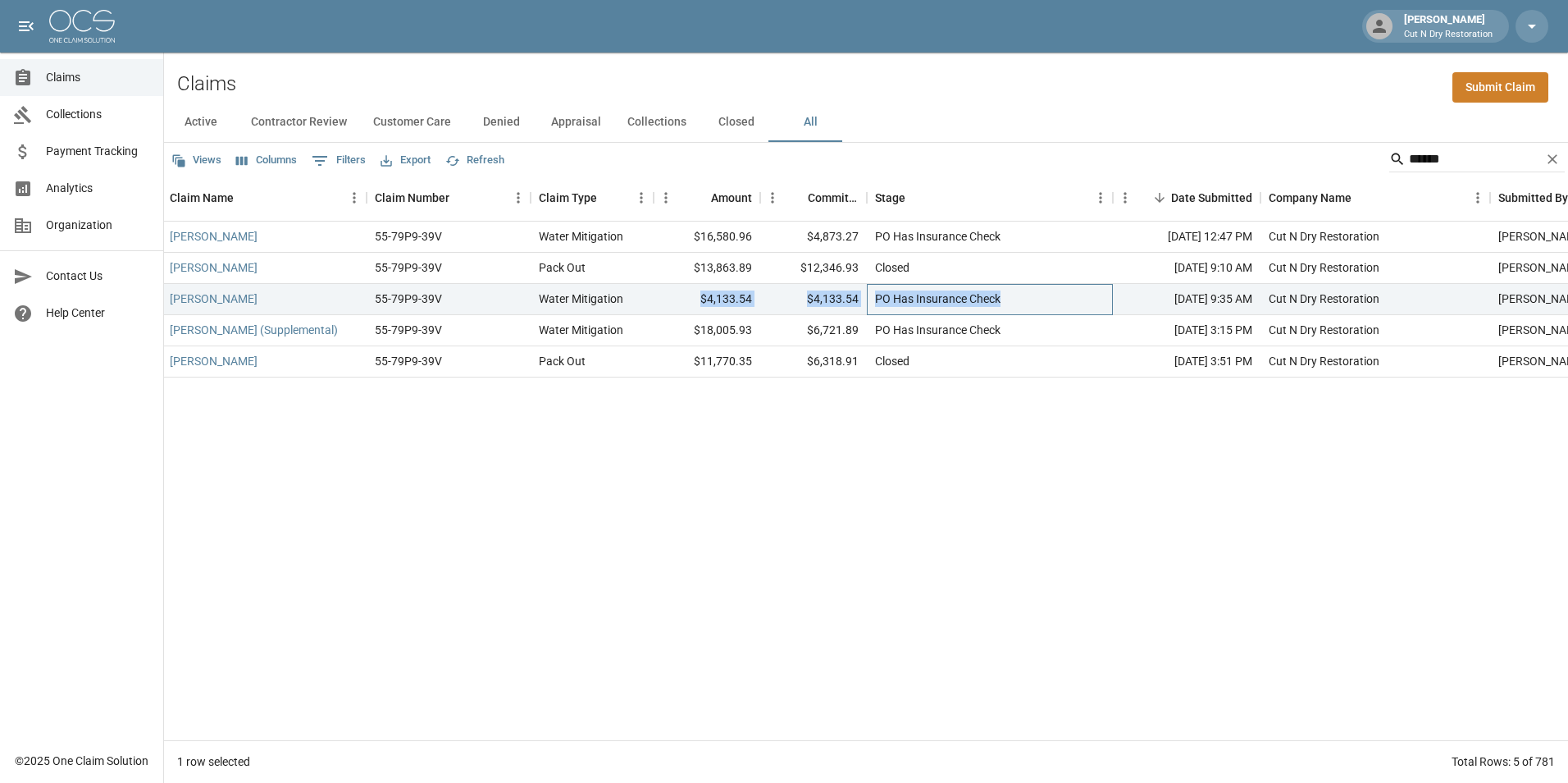
drag, startPoint x: 1011, startPoint y: 308, endPoint x: 900, endPoint y: 301, distance: 111.2
click at [900, 301] on div "PO Has Insurance Check" at bounding box center [938, 298] width 125 height 16
drag, startPoint x: 795, startPoint y: 299, endPoint x: 1069, endPoint y: 303, distance: 274.0
click at [1069, 303] on div "Pulido, Robert 55-79P9-39V Water Mitigation $4,133.54 $4,133.54 PO Has Insuranc…" at bounding box center [928, 299] width 1534 height 31
copy div "$4,133.54 PO Has Insurance Check"
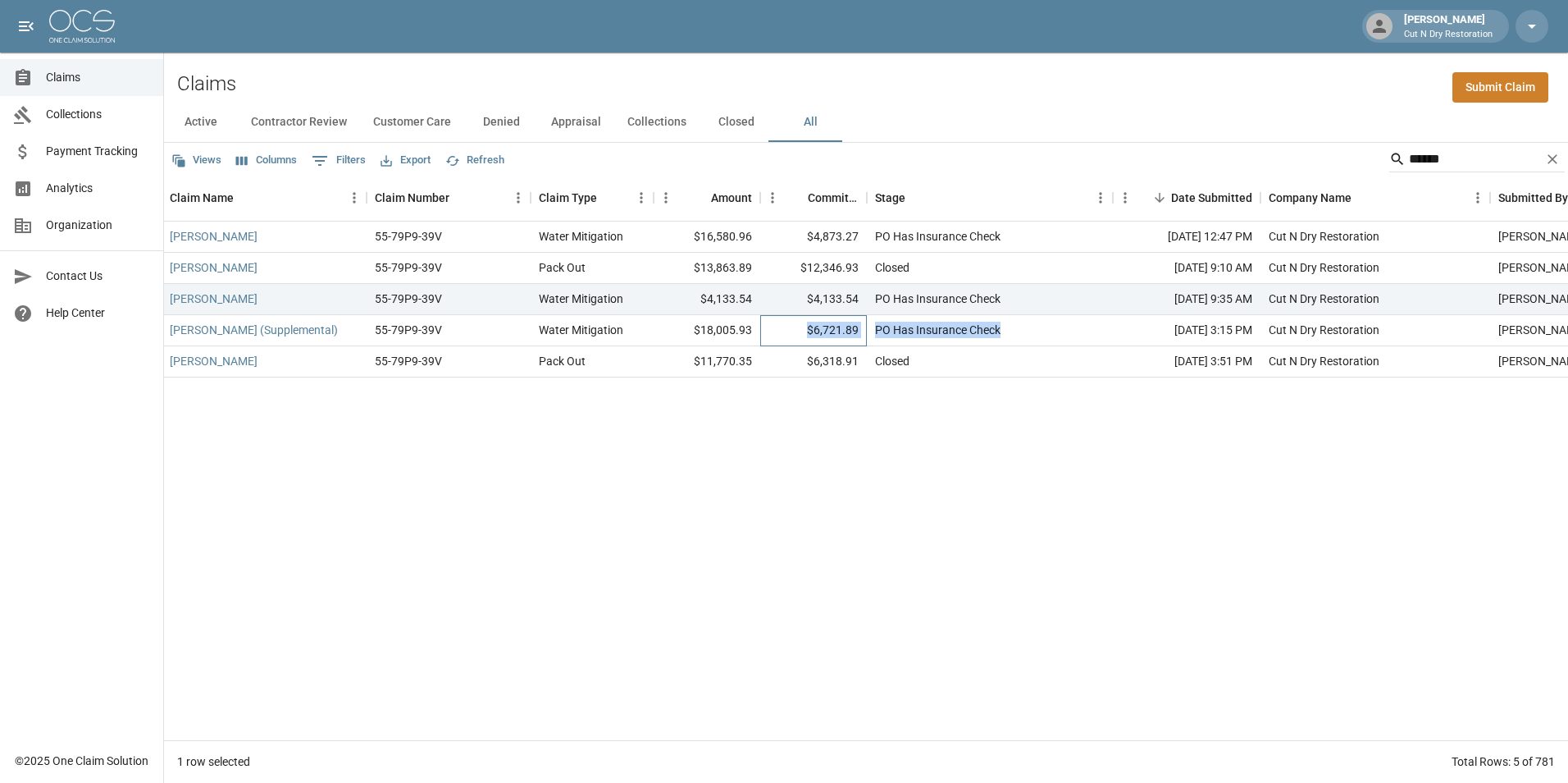
drag, startPoint x: 806, startPoint y: 322, endPoint x: 1036, endPoint y: 331, distance: 230.2
click at [1036, 331] on div "Pulido, Robert (Supplemental) 55-79P9-39V Water Mitigation $18,005.93 $6,721.89…" at bounding box center [928, 330] width 1534 height 31
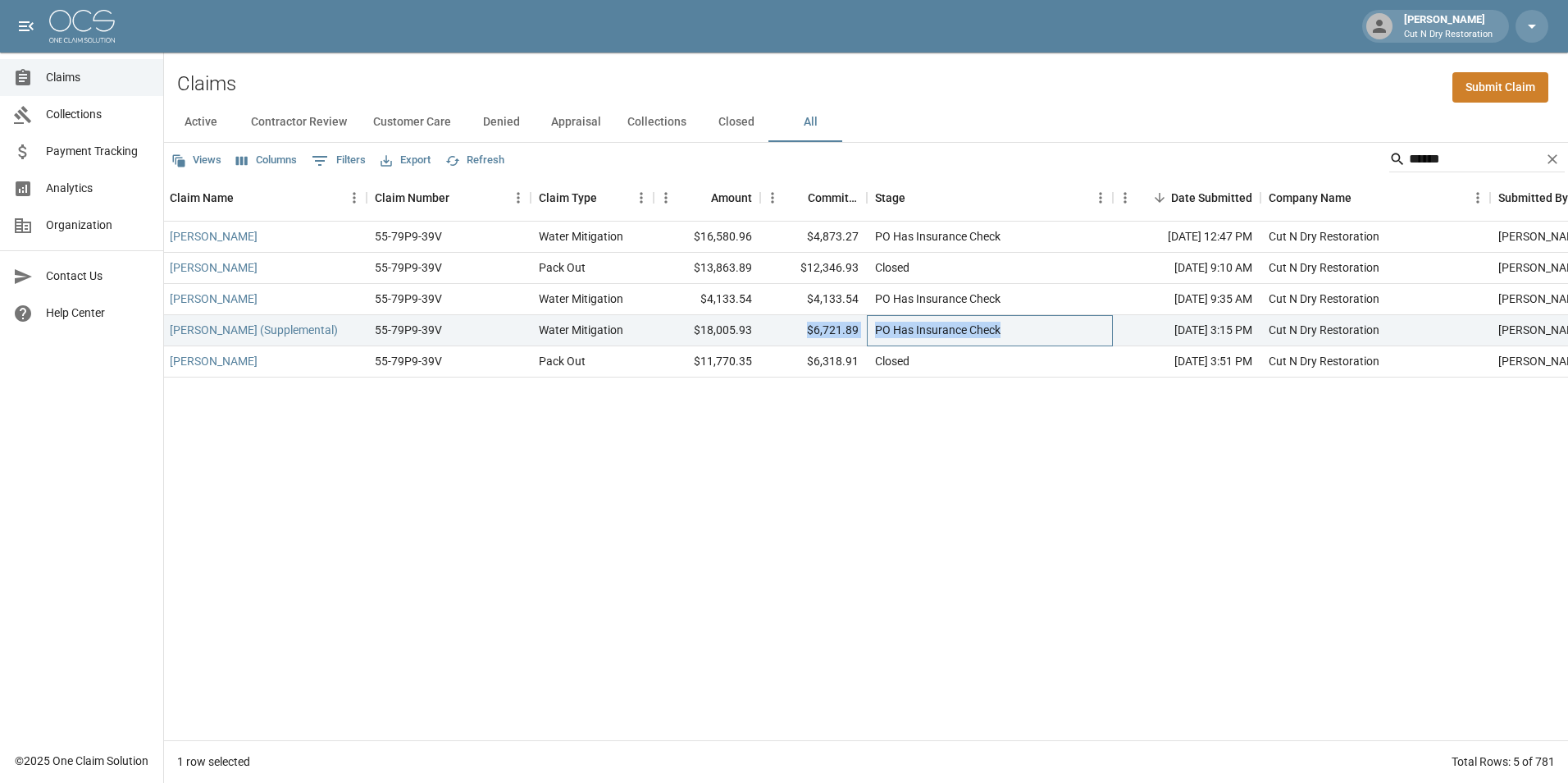
copy div "$6,721.89 PO Has Insurance Check"
